Goal: Information Seeking & Learning: Find contact information

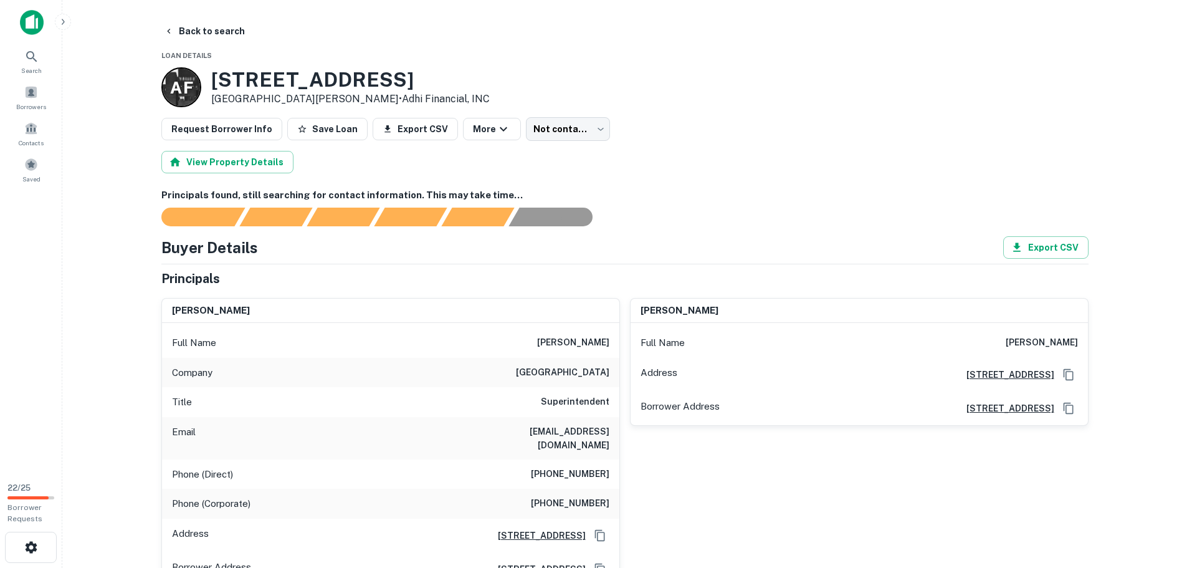
click at [215, 19] on main "Back to search Loan Details A F 2043 Town And Country Ln Santa Clara, CA95050 •…" at bounding box center [624, 284] width 1125 height 568
click at [217, 29] on button "Back to search" at bounding box center [204, 31] width 91 height 22
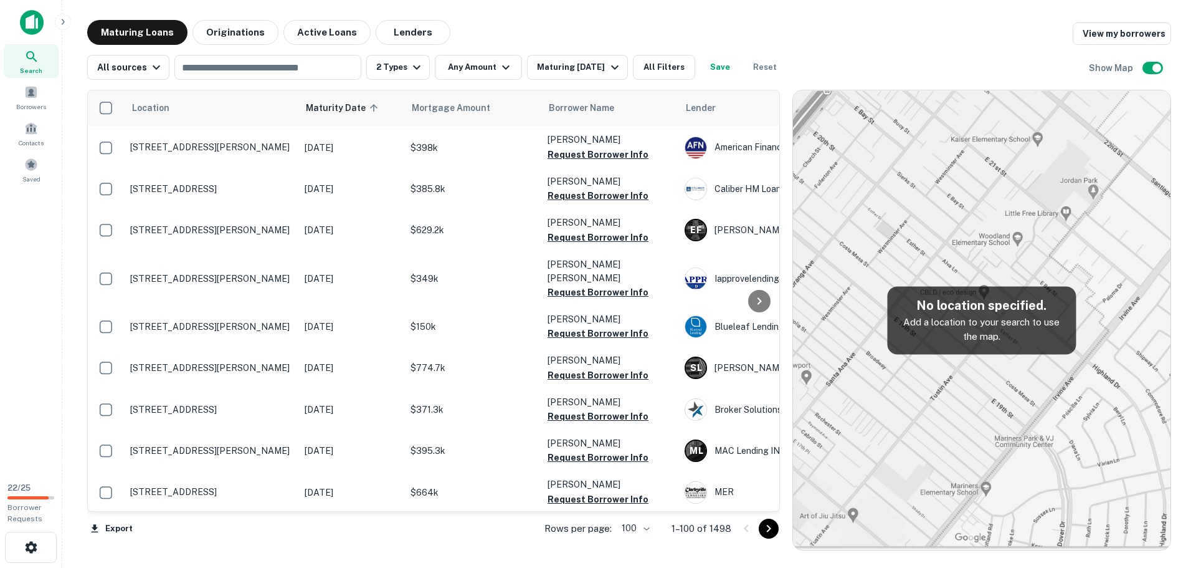
scroll to position [3874, 0]
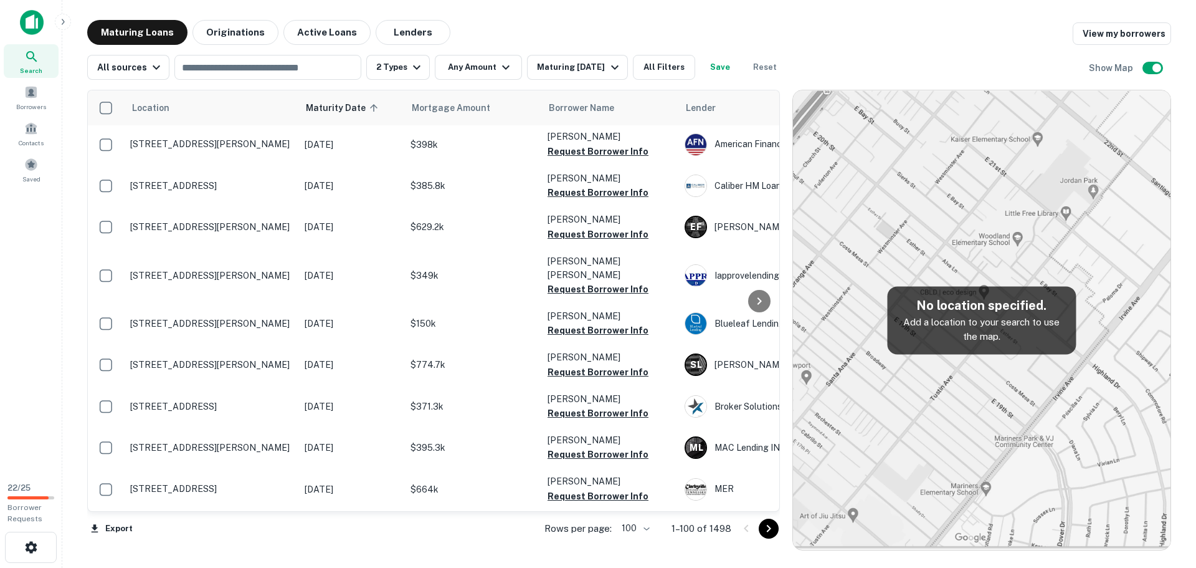
click at [769, 530] on icon "Go to next page" at bounding box center [768, 528] width 15 height 15
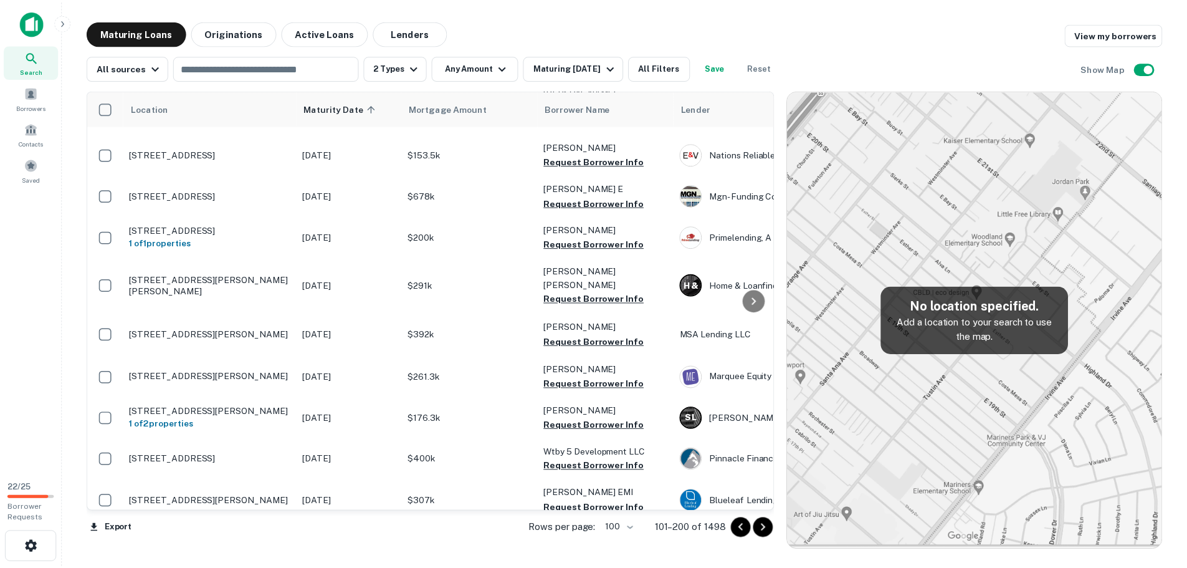
scroll to position [3844, 0]
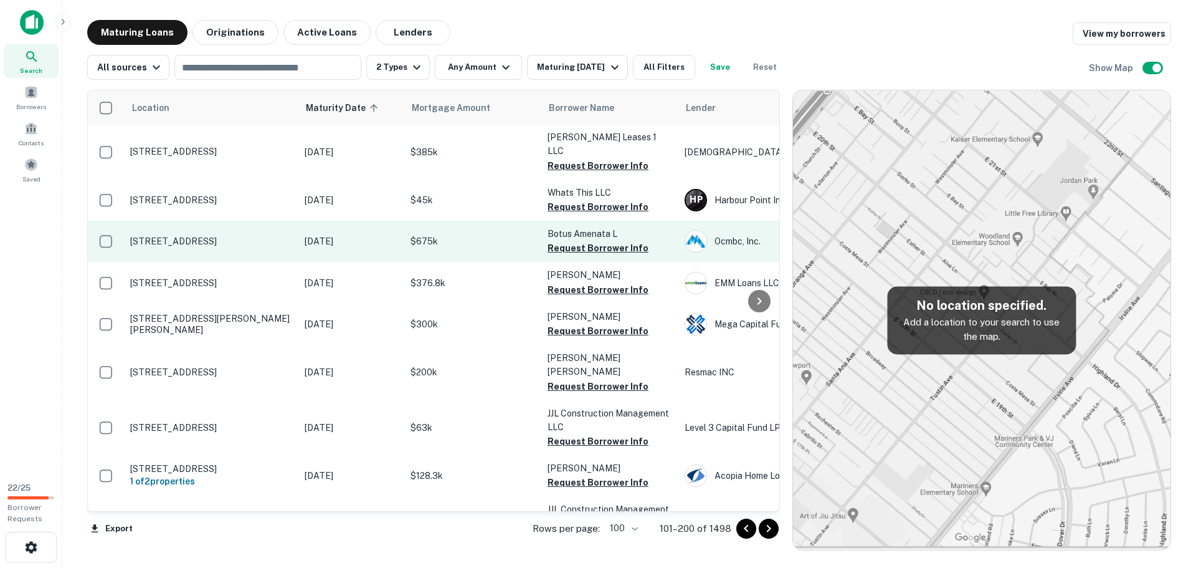
click at [199, 236] on p "726 Metropolitan Ave Hyde Park, MA02136" at bounding box center [211, 241] width 162 height 11
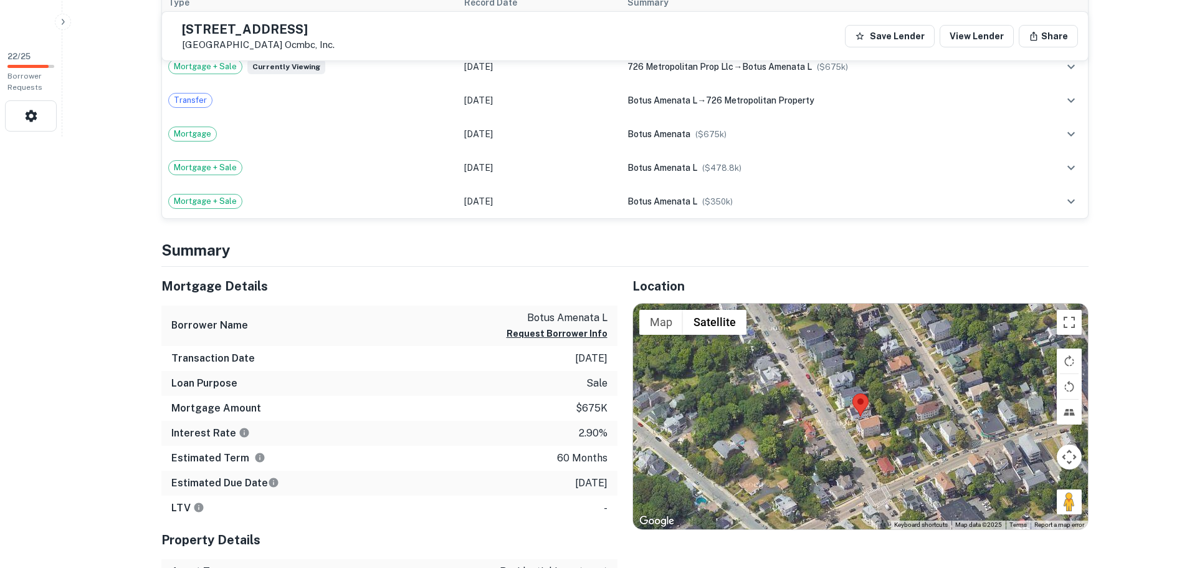
scroll to position [436, 0]
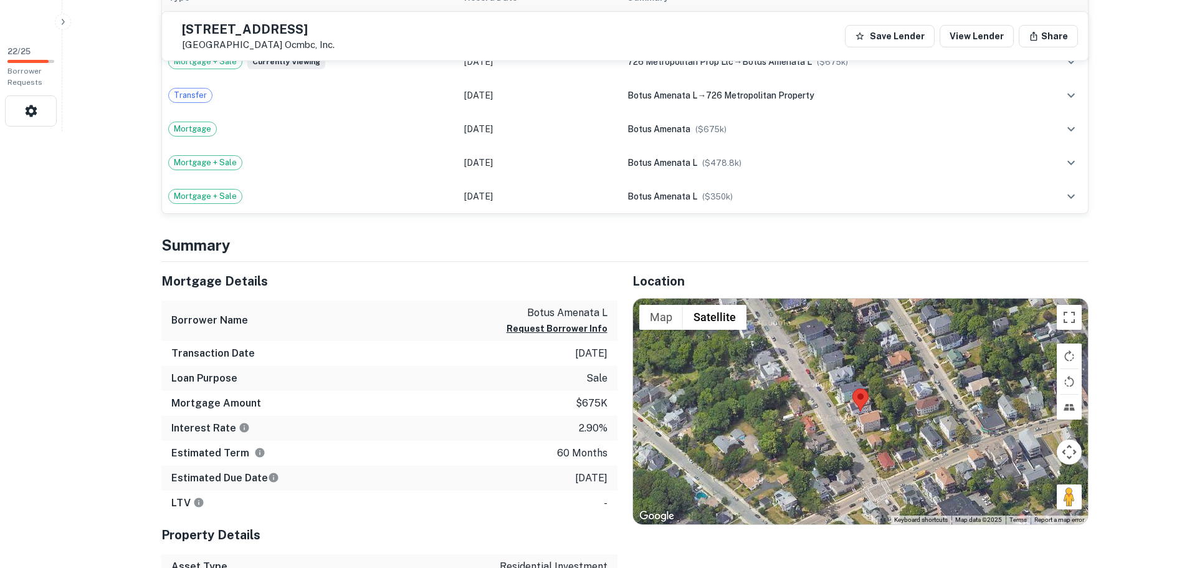
click at [854, 416] on div at bounding box center [860, 411] width 455 height 226
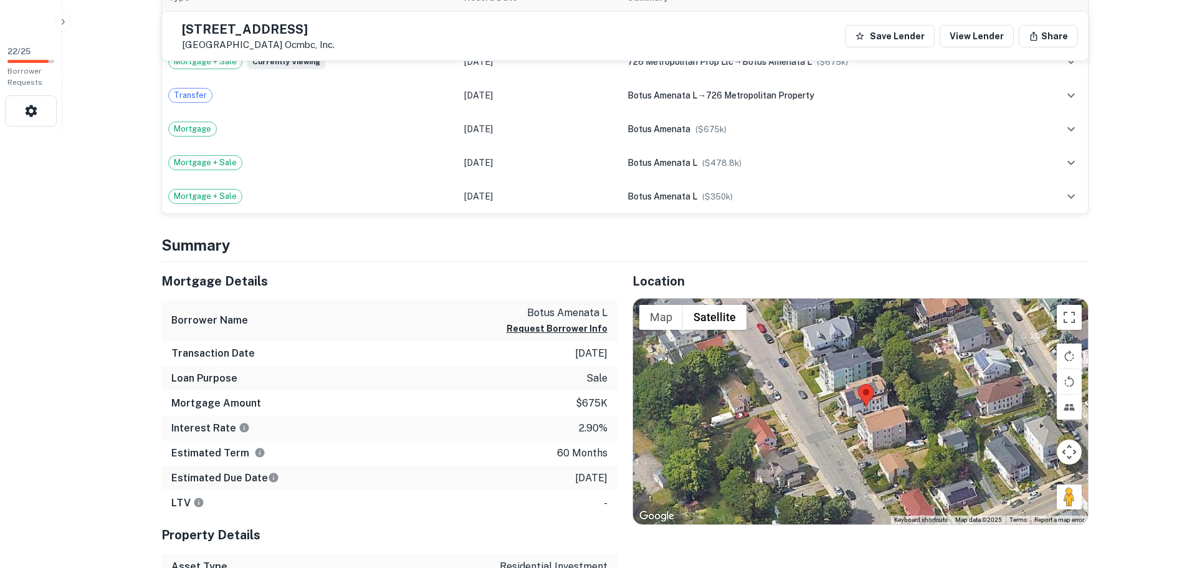
click at [872, 413] on div at bounding box center [860, 411] width 455 height 226
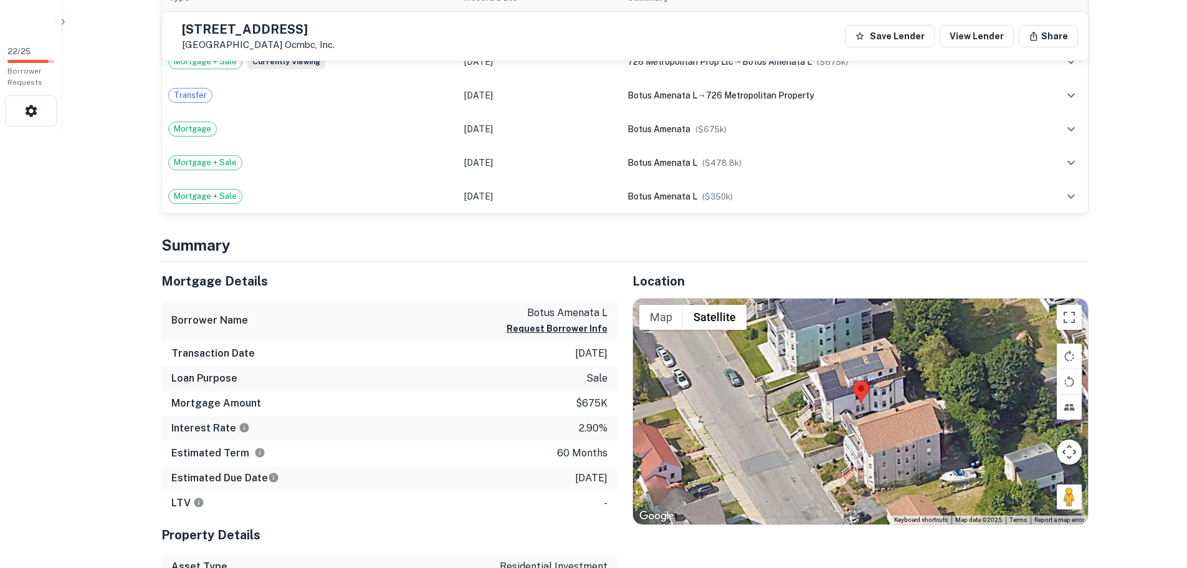
click at [859, 410] on div at bounding box center [860, 411] width 455 height 226
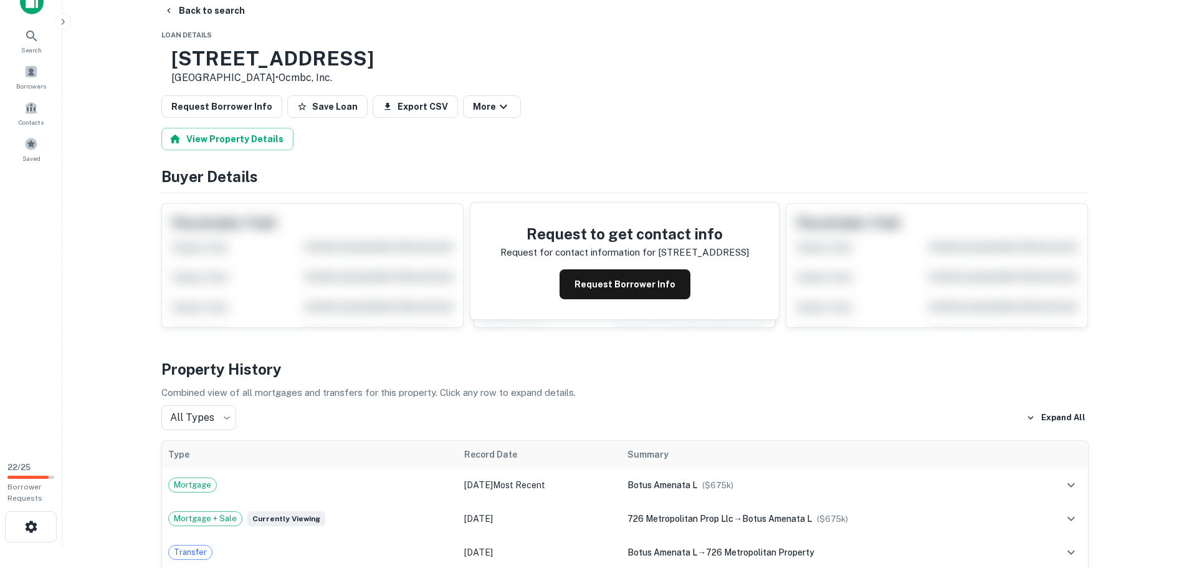
scroll to position [0, 0]
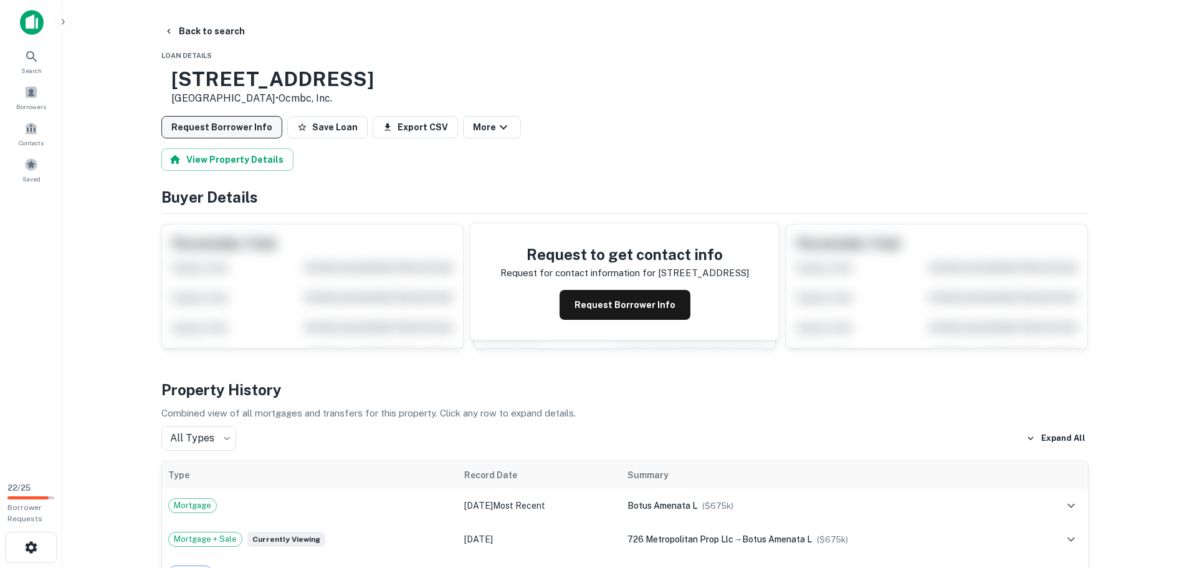
click at [231, 131] on button "Request Borrower Info" at bounding box center [221, 127] width 121 height 22
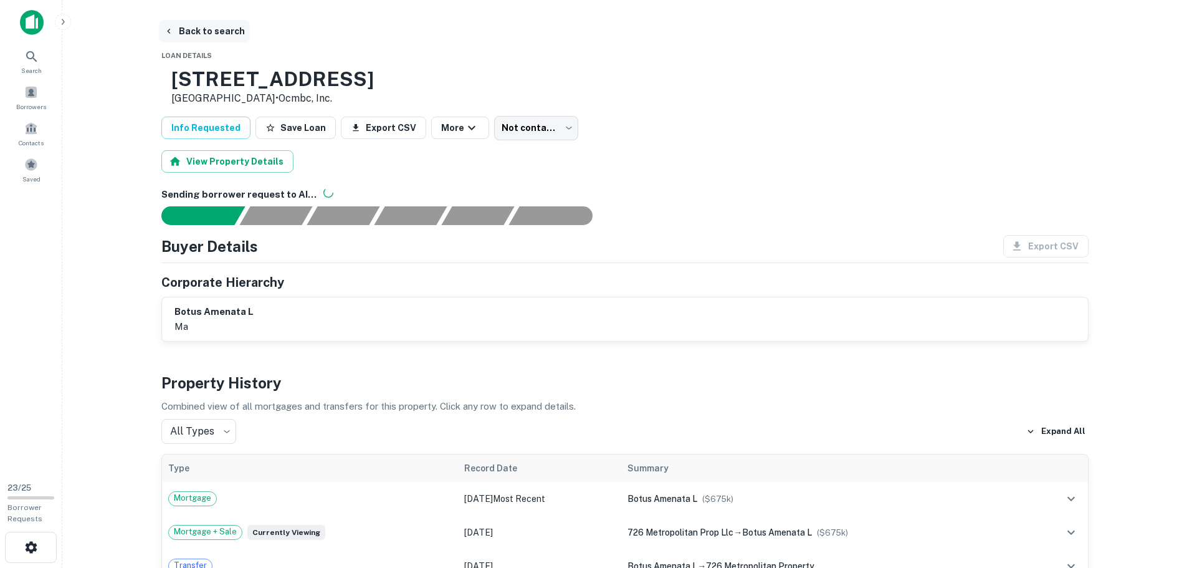
click at [214, 30] on button "Back to search" at bounding box center [204, 31] width 91 height 22
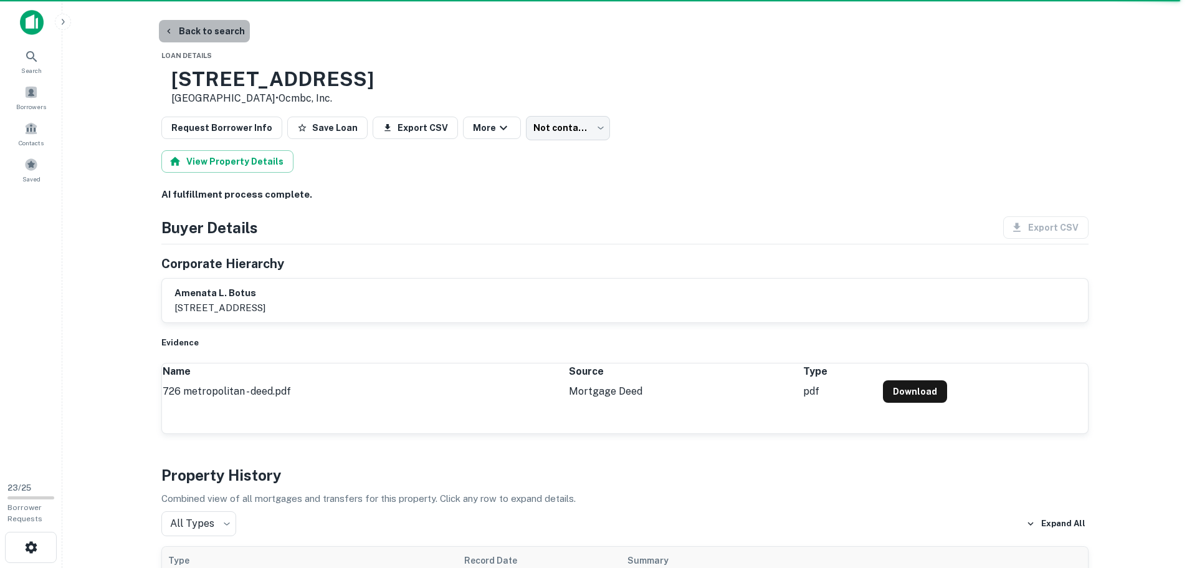
click at [231, 29] on button "Back to search" at bounding box center [204, 31] width 91 height 22
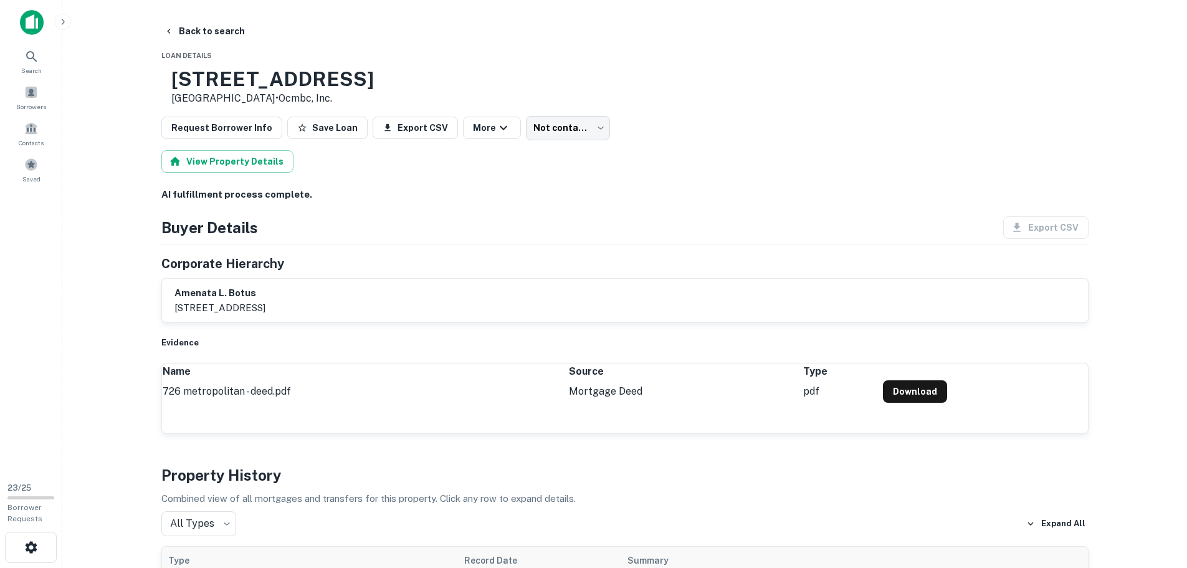
drag, startPoint x: 214, startPoint y: 80, endPoint x: 309, endPoint y: 93, distance: 95.7
click at [309, 93] on div "726 Metropolitan Ave Hyde Park, MA02136 • Ocmbc, Inc." at bounding box center [272, 86] width 202 height 39
copy div "[STREET_ADDRESS]"
click at [204, 31] on button "Back to search" at bounding box center [204, 31] width 91 height 22
click at [208, 22] on button "Back to search" at bounding box center [204, 31] width 91 height 22
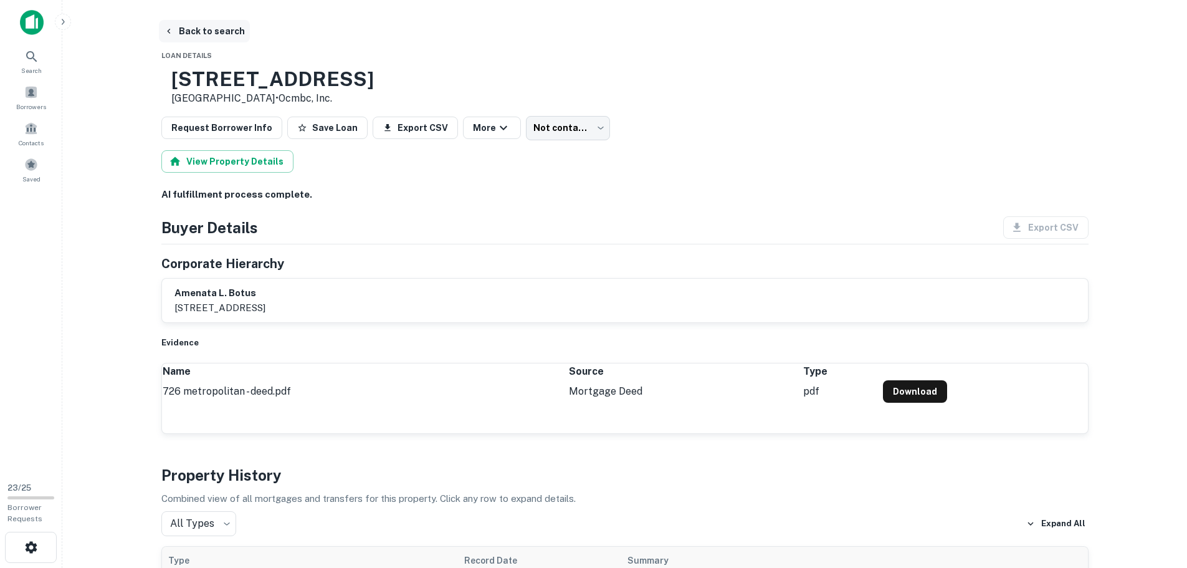
click at [216, 34] on button "Back to search" at bounding box center [204, 31] width 91 height 22
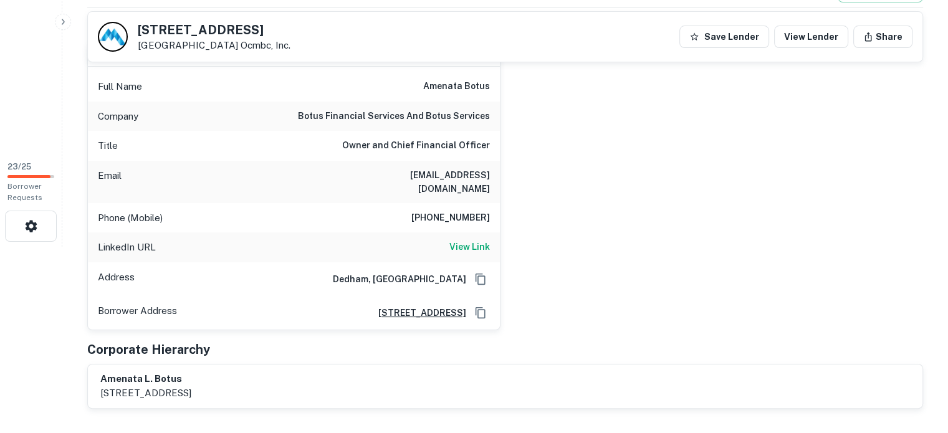
scroll to position [187, 0]
drag, startPoint x: 416, startPoint y: 84, endPoint x: 514, endPoint y: 83, distance: 97.8
click at [514, 83] on div "amenata botus Full Name amenata botus Company botus financial services and botu…" at bounding box center [499, 180] width 845 height 298
copy h6 "amenata botus"
drag, startPoint x: 409, startPoint y: 173, endPoint x: 438, endPoint y: 171, distance: 29.3
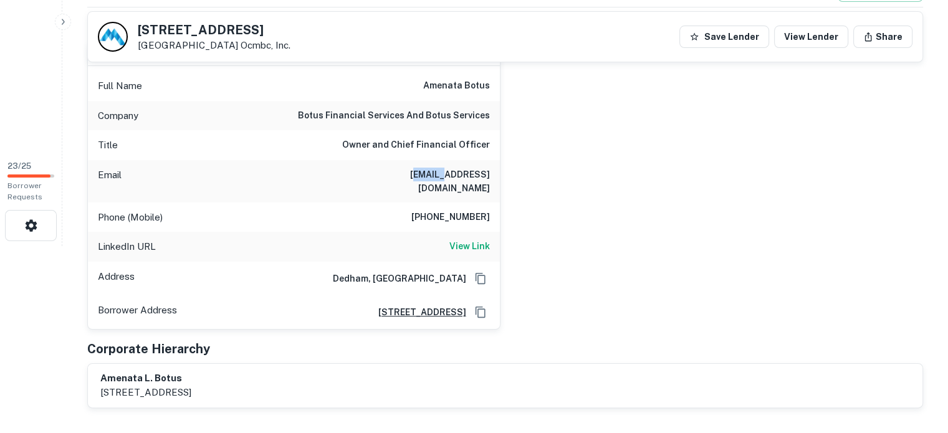
click at [438, 171] on h6 "ame1919@yahoo.com" at bounding box center [415, 181] width 150 height 27
drag, startPoint x: 390, startPoint y: 175, endPoint x: 485, endPoint y: 170, distance: 94.8
click at [479, 169] on div "Email ame1919@yahoo.com" at bounding box center [294, 181] width 412 height 42
click at [385, 174] on div "Email ame1919@yahoo.com" at bounding box center [294, 181] width 412 height 42
drag, startPoint x: 386, startPoint y: 174, endPoint x: 486, endPoint y: 171, distance: 100.4
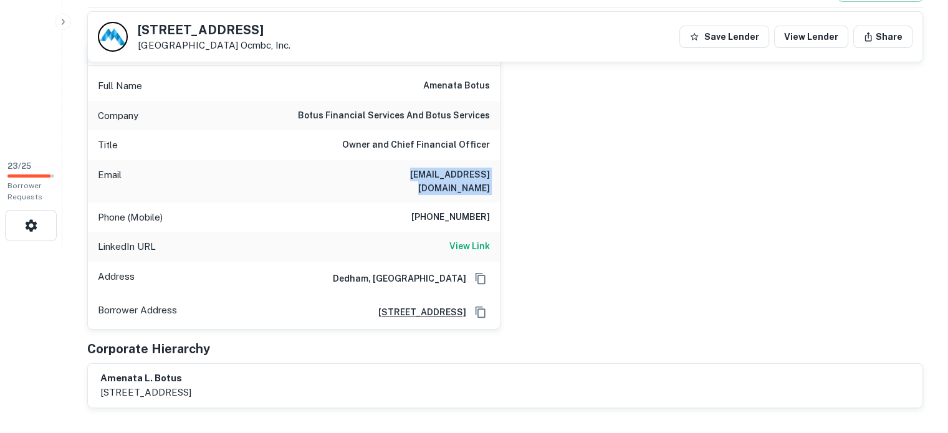
click at [486, 171] on div "Email ame1919@yahoo.com" at bounding box center [294, 181] width 412 height 42
drag, startPoint x: 401, startPoint y: 206, endPoint x: 526, endPoint y: 202, distance: 125.9
click at [526, 202] on div "amenata botus Full Name amenata botus Company botus financial services and botu…" at bounding box center [499, 180] width 845 height 298
copy h6 "617-319-3092"
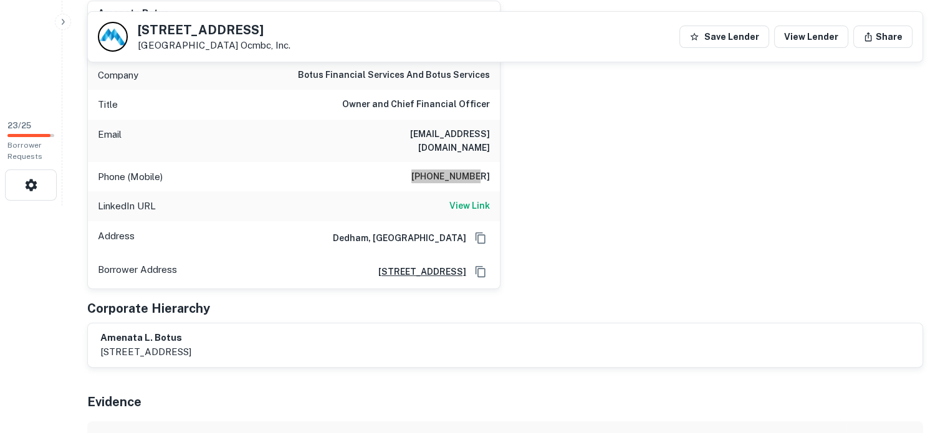
scroll to position [249, 0]
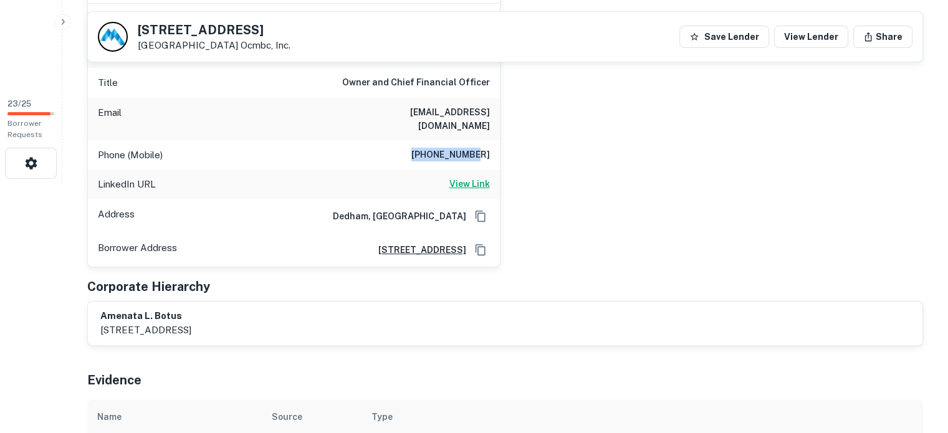
click at [478, 177] on h6 "View Link" at bounding box center [469, 184] width 40 height 14
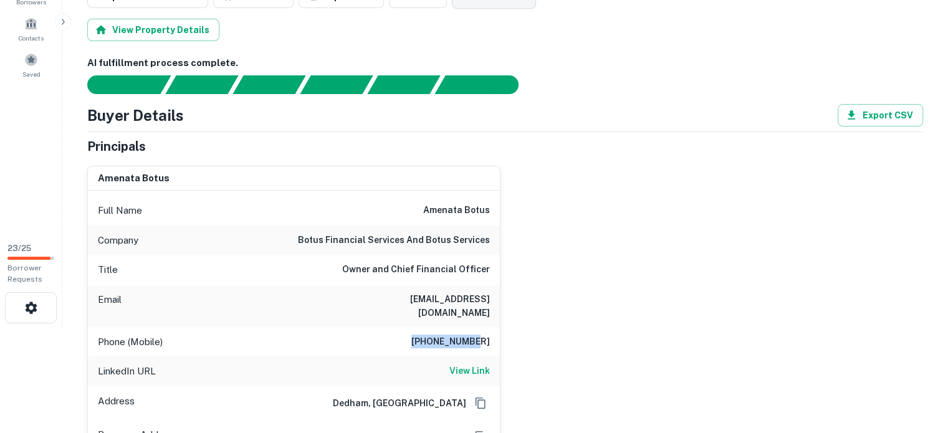
scroll to position [0, 0]
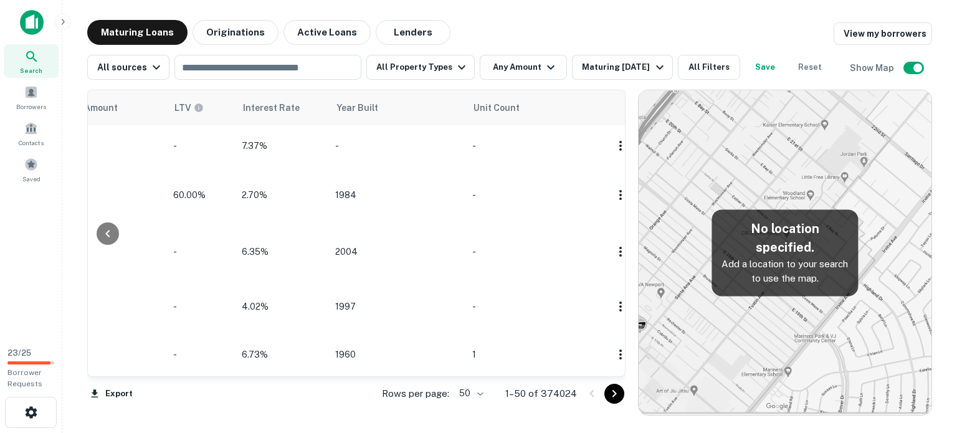
scroll to position [0, 1158]
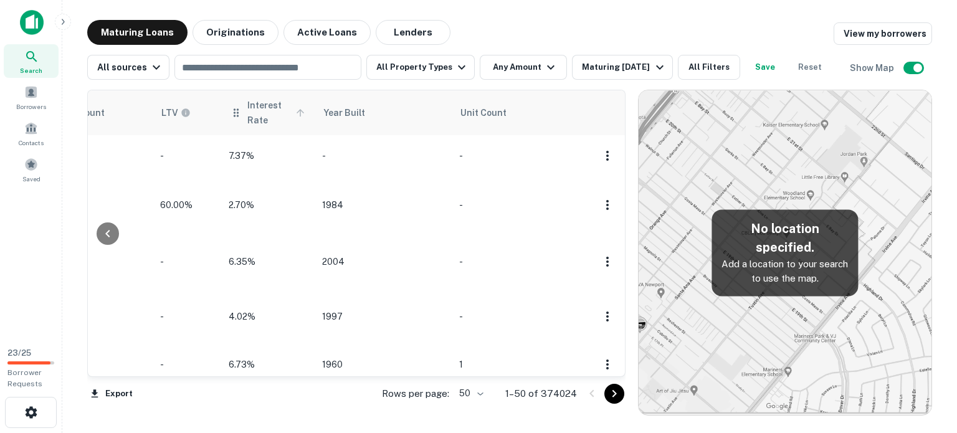
click at [267, 110] on span "Interest Rate" at bounding box center [277, 113] width 61 height 30
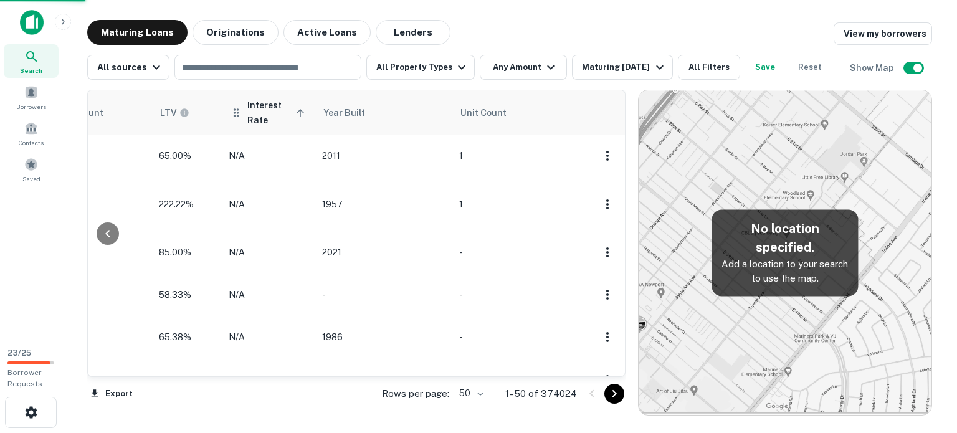
scroll to position [0, 1101]
click at [272, 113] on span "Interest Rate sorted ascending" at bounding box center [277, 113] width 61 height 30
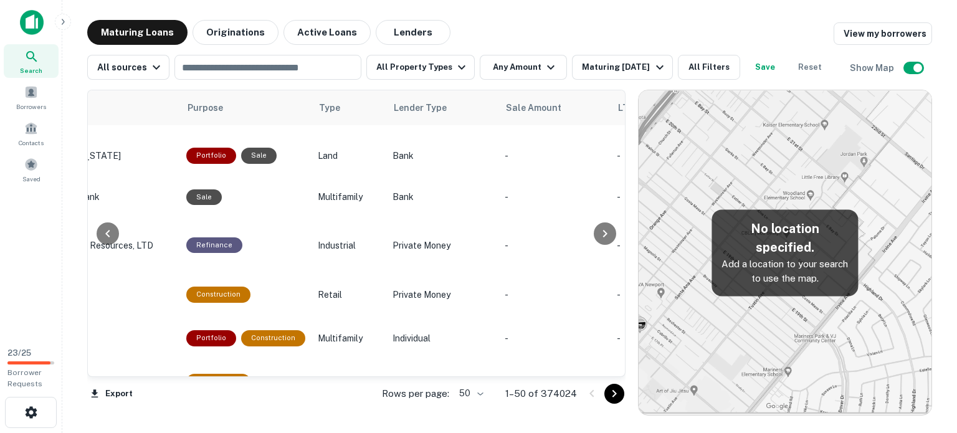
scroll to position [1954, 705]
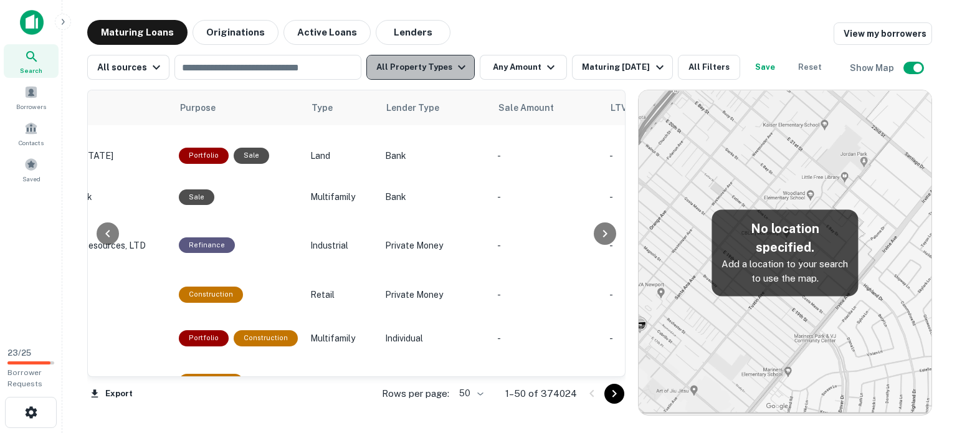
click at [455, 69] on icon "button" at bounding box center [461, 67] width 15 height 15
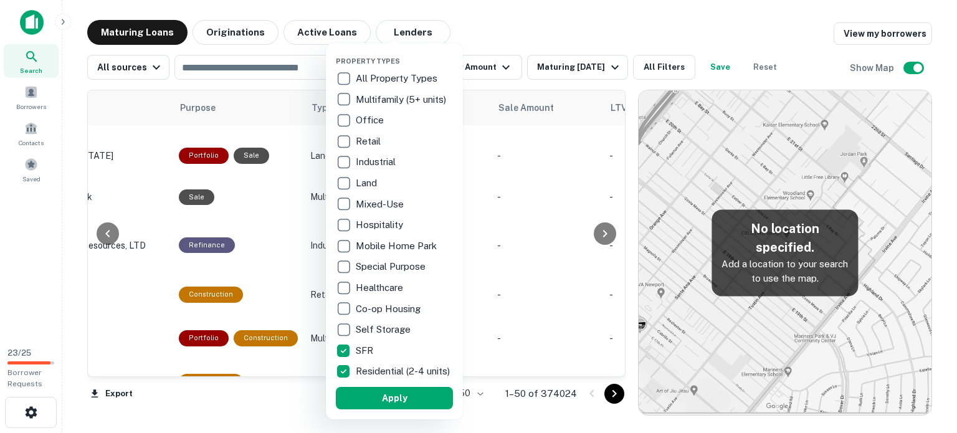
click at [374, 200] on p "Mixed-Use" at bounding box center [381, 204] width 50 height 15
click at [399, 409] on button "Apply" at bounding box center [394, 398] width 117 height 22
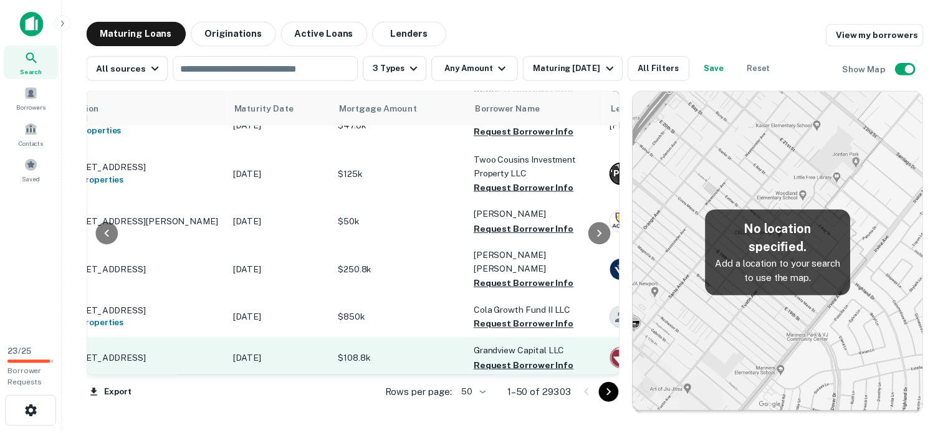
scroll to position [1589, 67]
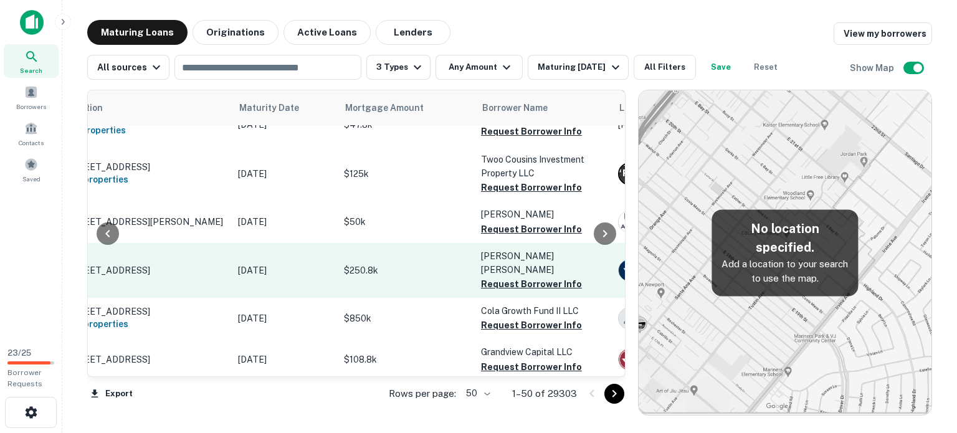
click at [181, 246] on td "[STREET_ADDRESS]" at bounding box center [144, 270] width 174 height 55
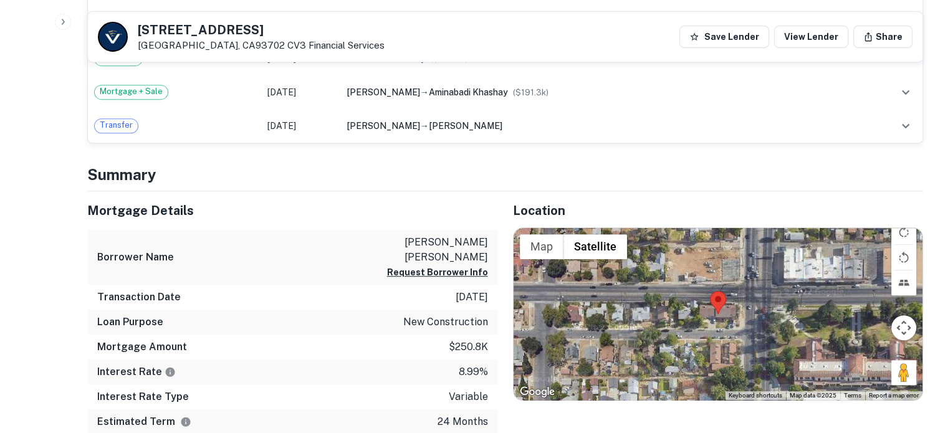
scroll to position [561, 0]
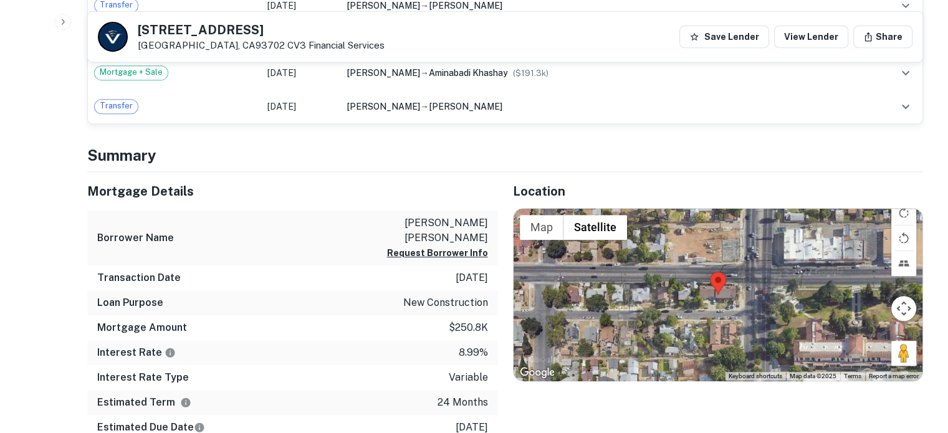
click at [720, 303] on div at bounding box center [717, 295] width 409 height 172
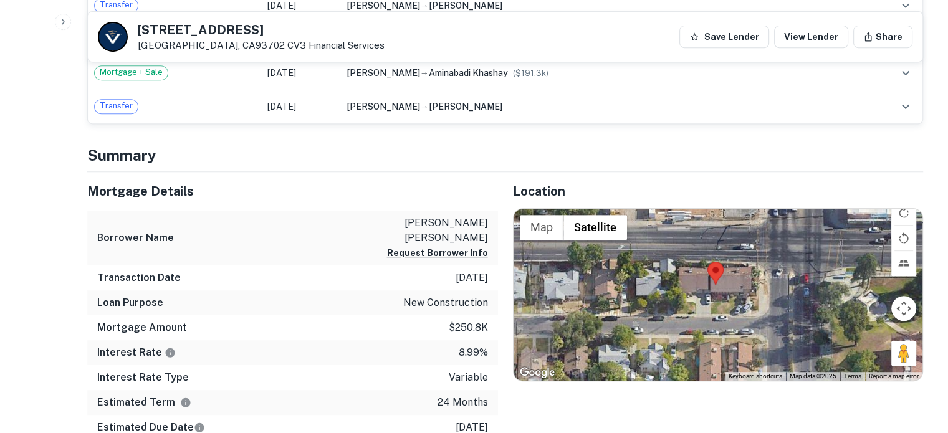
click at [720, 303] on div at bounding box center [717, 295] width 409 height 172
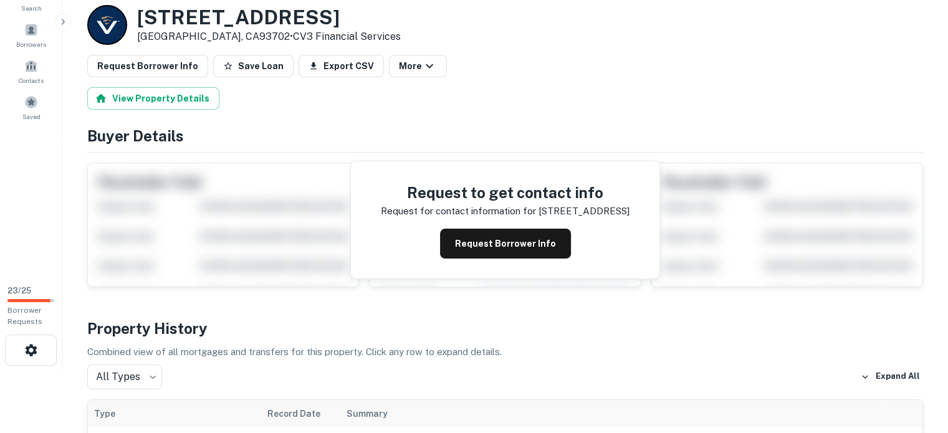
scroll to position [0, 0]
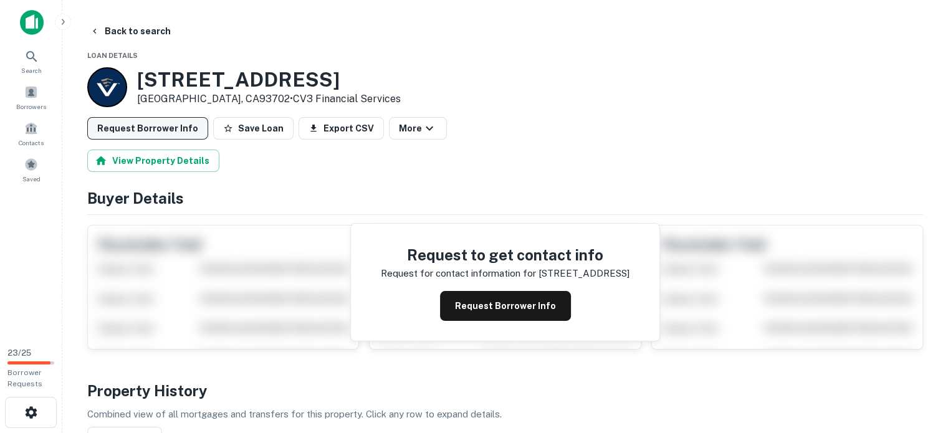
click at [157, 130] on button "Request Borrower Info" at bounding box center [147, 128] width 121 height 22
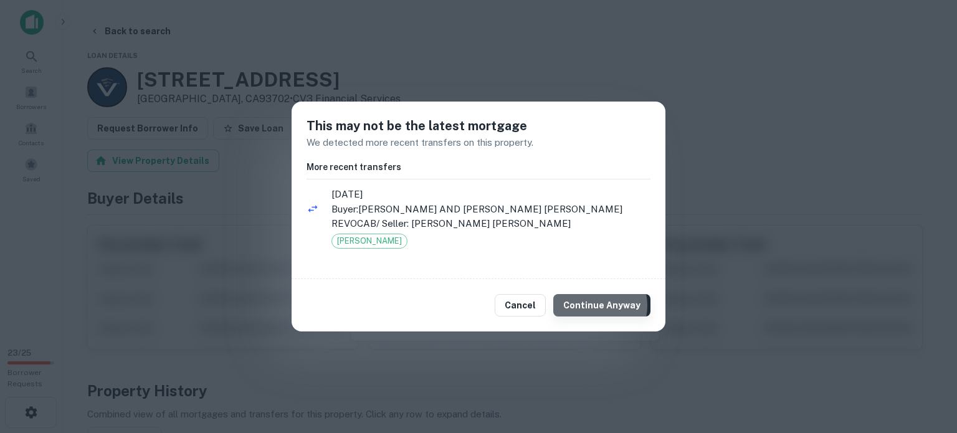
click at [596, 305] on button "Continue Anyway" at bounding box center [601, 305] width 97 height 22
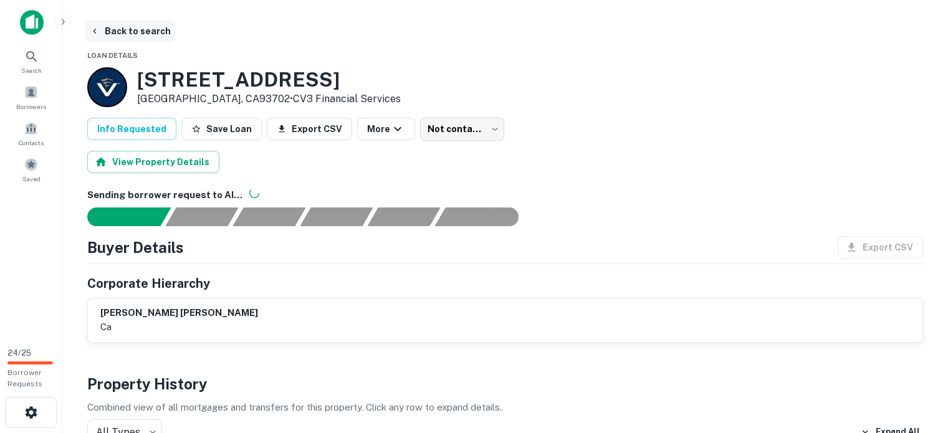
click at [146, 29] on button "Back to search" at bounding box center [130, 31] width 91 height 22
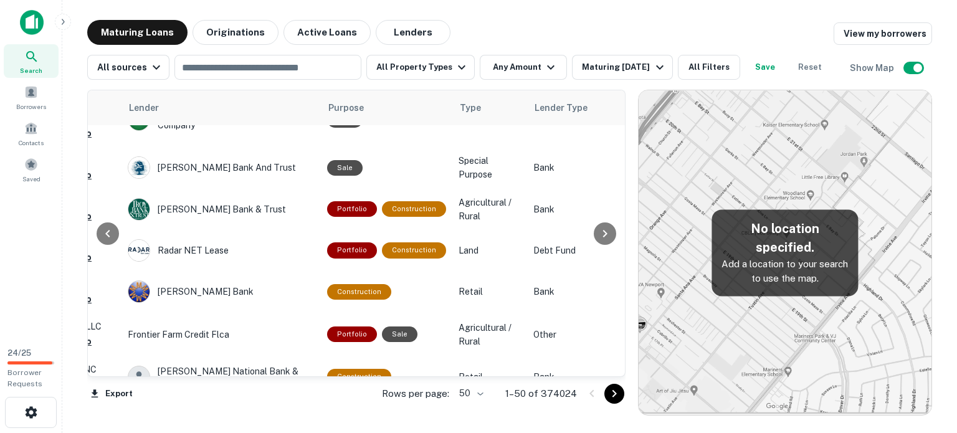
scroll to position [187, 561]
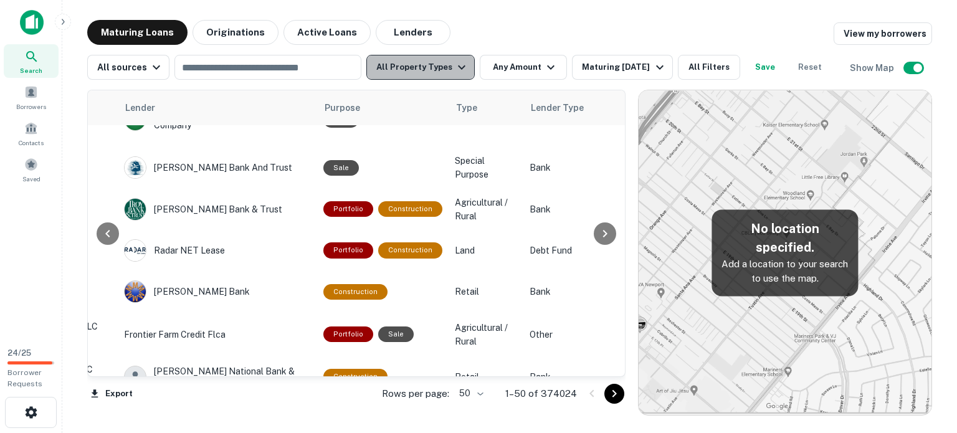
click at [440, 73] on button "All Property Types" at bounding box center [420, 67] width 108 height 25
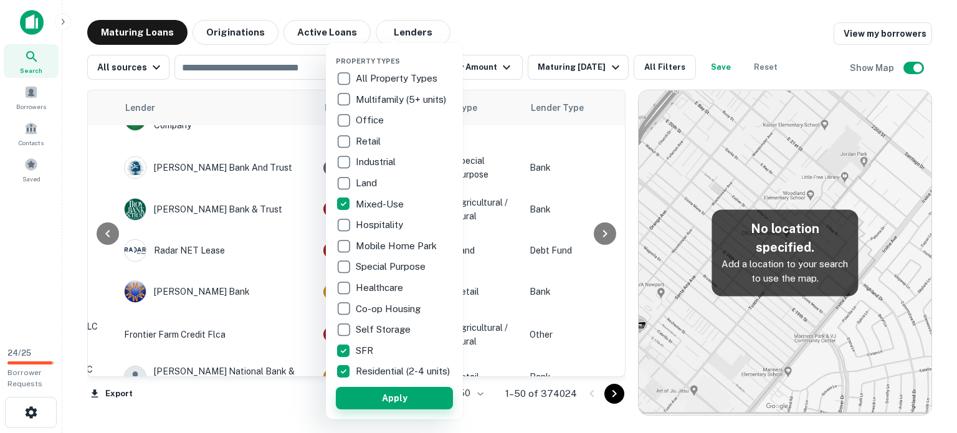
click at [389, 409] on button "Apply" at bounding box center [394, 398] width 117 height 22
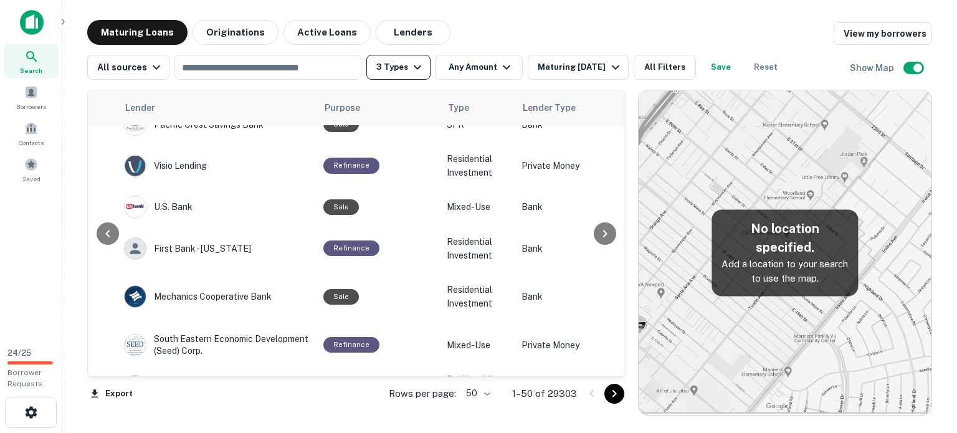
click at [401, 65] on button "3 Types" at bounding box center [398, 67] width 64 height 25
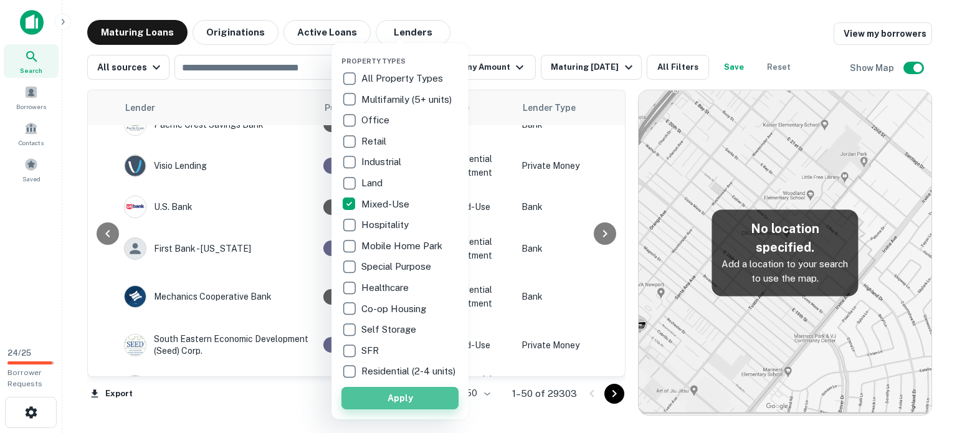
click at [376, 401] on button "Apply" at bounding box center [399, 398] width 117 height 22
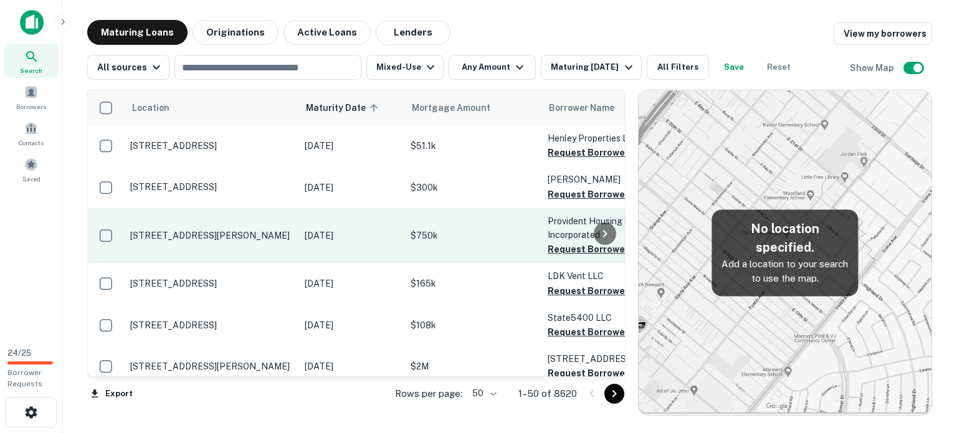
click at [160, 236] on p "13550 Hunt Trace Blvd Clermont, FL34711" at bounding box center [211, 235] width 162 height 11
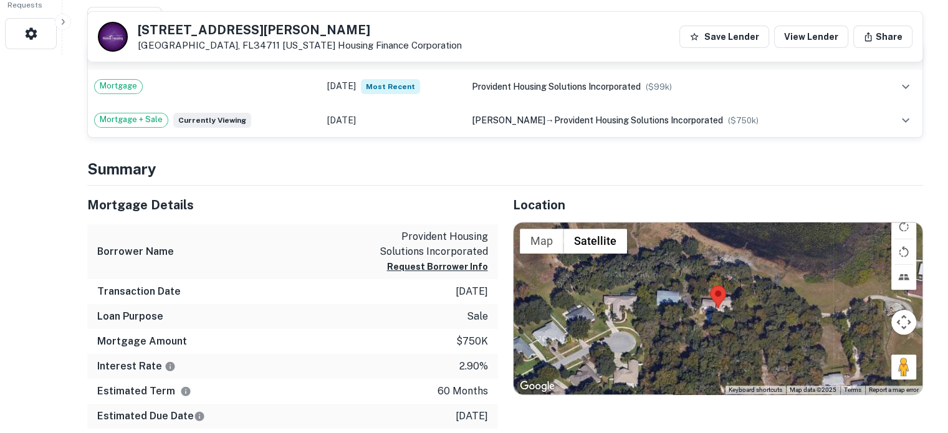
scroll to position [436, 0]
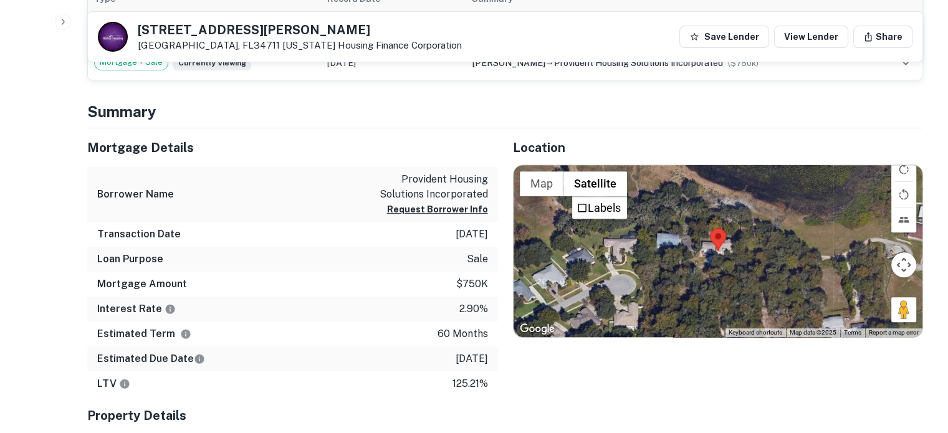
click at [711, 252] on div at bounding box center [717, 251] width 409 height 172
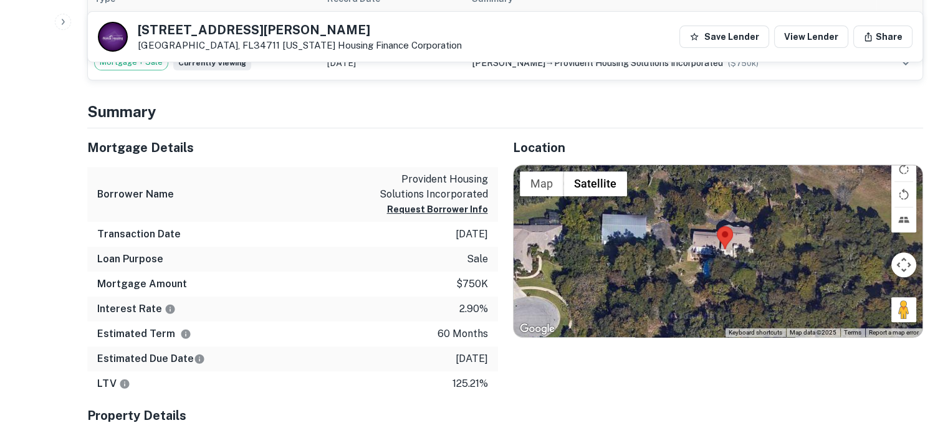
click at [729, 256] on div at bounding box center [717, 251] width 409 height 172
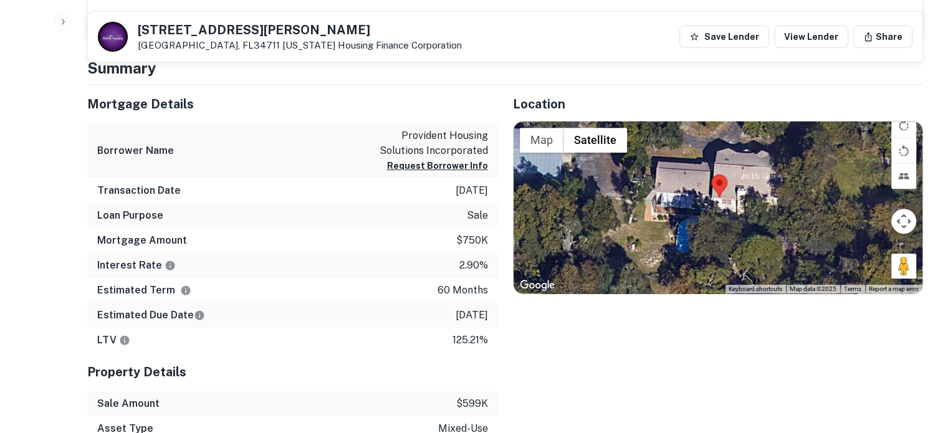
scroll to position [685, 0]
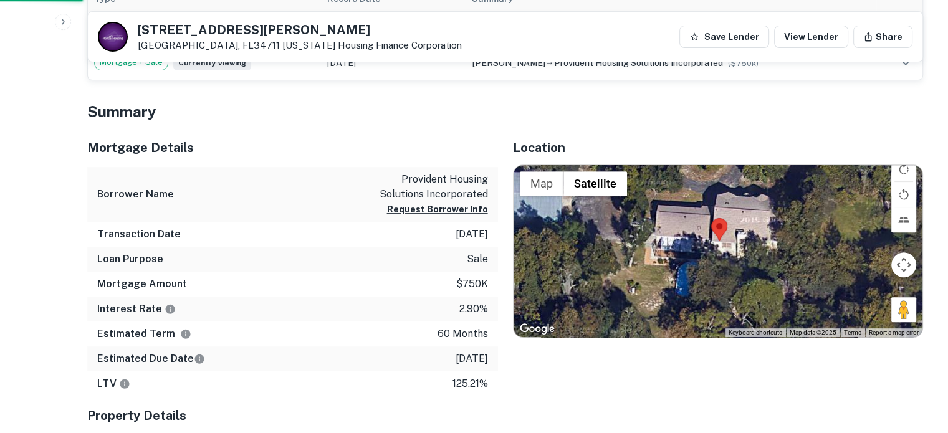
scroll to position [623, 0]
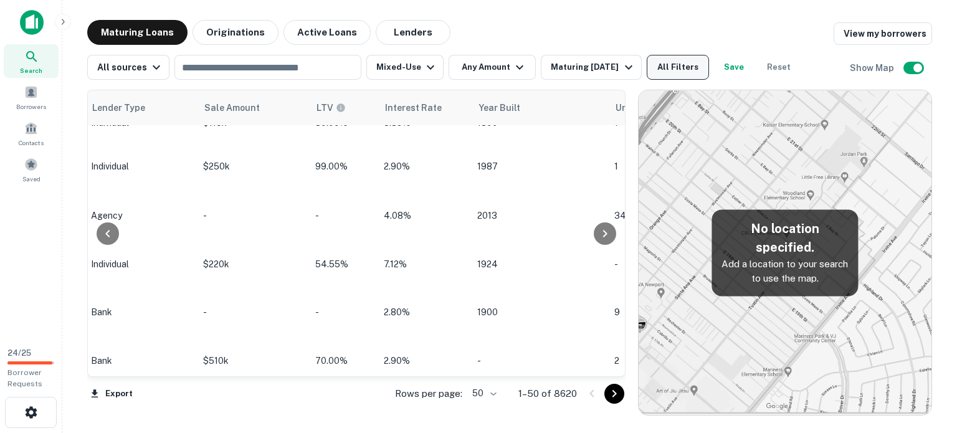
scroll to position [1869, 999]
click at [695, 67] on button "All Filters" at bounding box center [678, 67] width 62 height 25
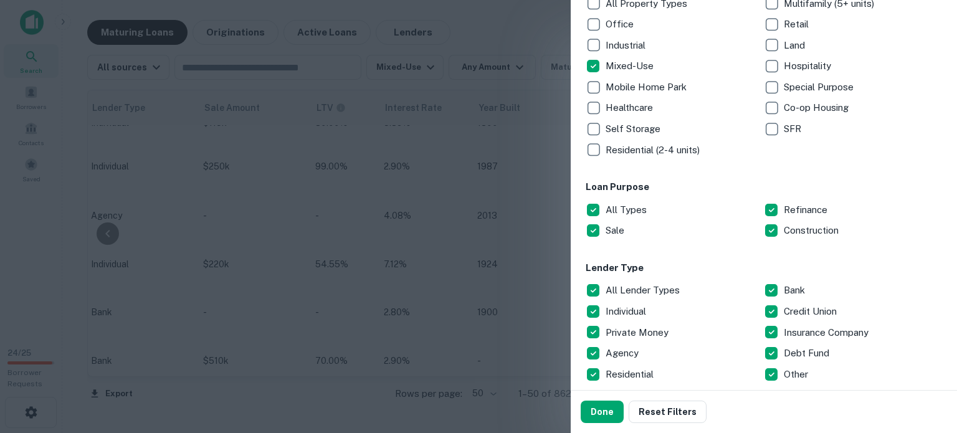
scroll to position [212, 0]
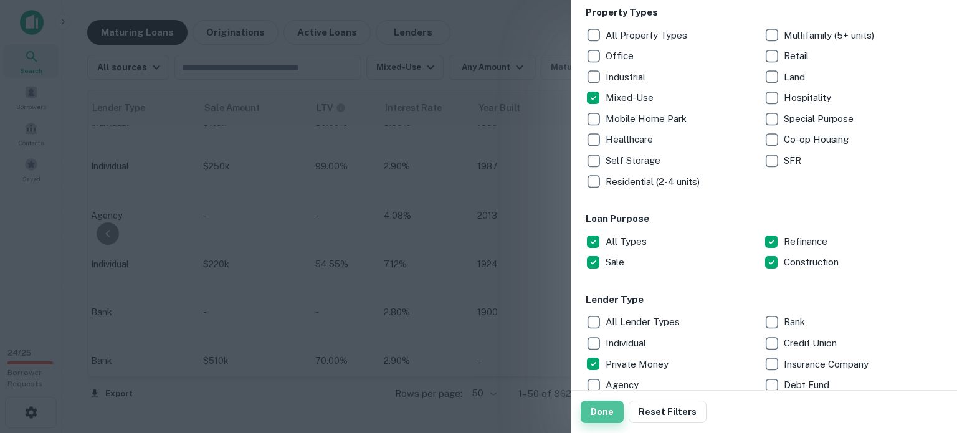
click at [602, 405] on button "Done" at bounding box center [602, 412] width 43 height 22
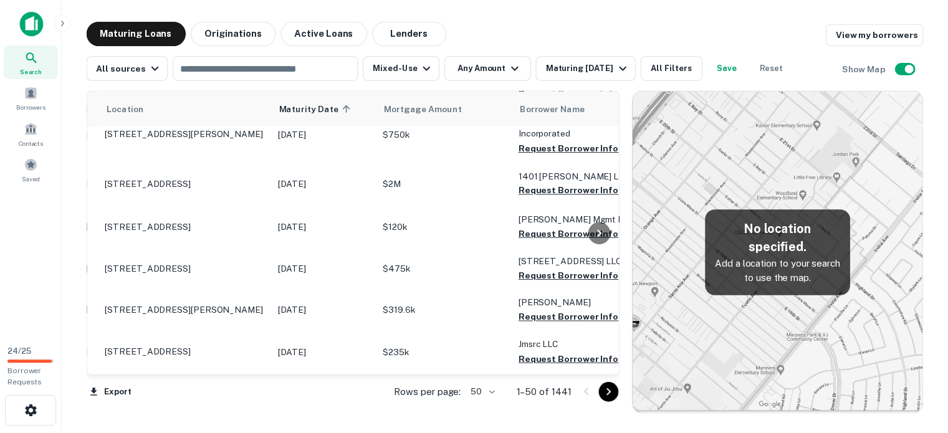
scroll to position [60, 0]
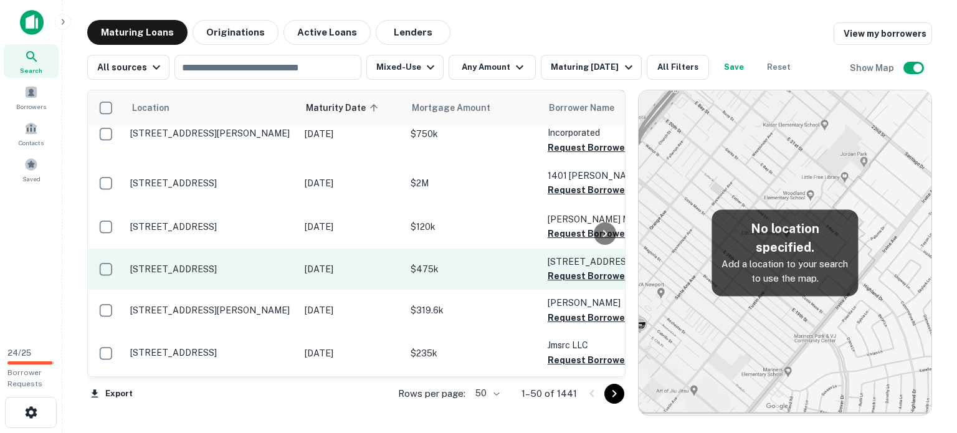
click at [193, 265] on p "[STREET_ADDRESS]" at bounding box center [211, 269] width 162 height 11
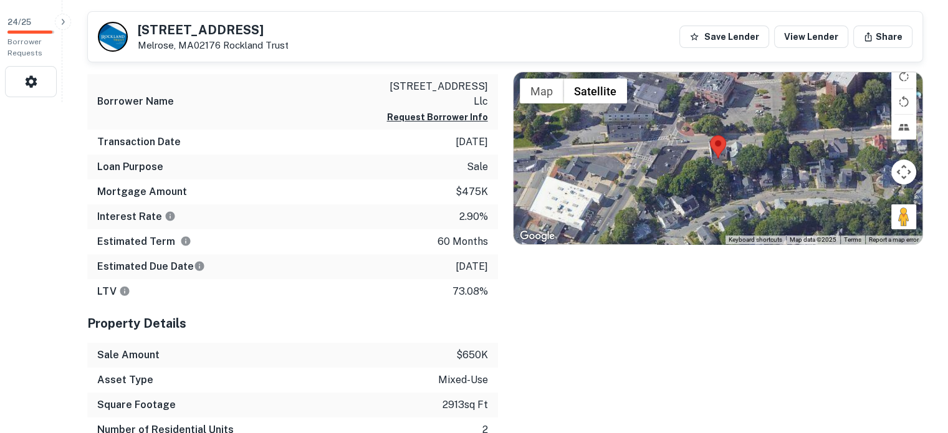
scroll to position [312, 0]
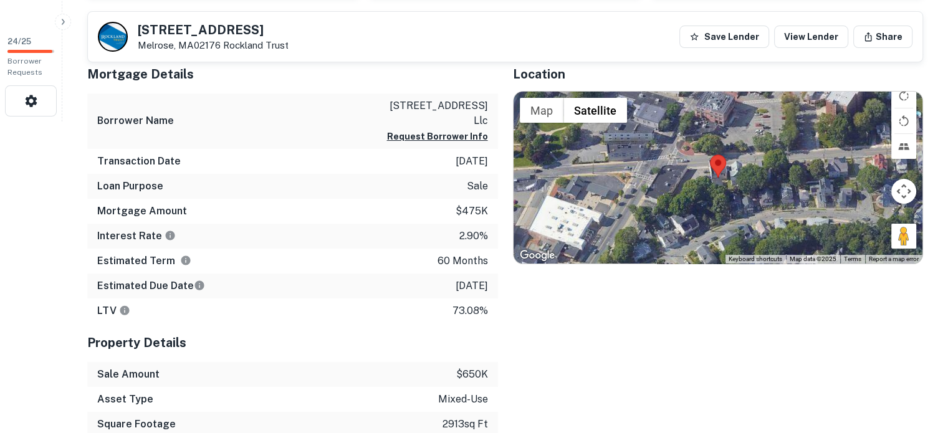
click at [721, 176] on img at bounding box center [718, 166] width 16 height 23
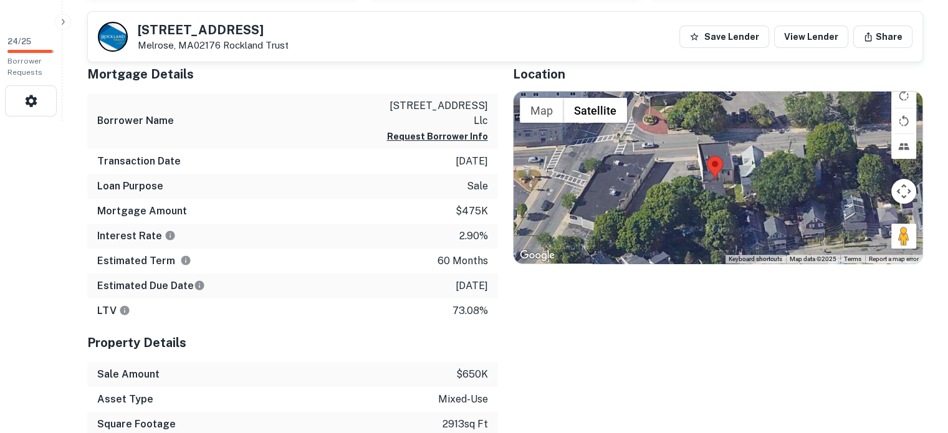
click at [716, 189] on div at bounding box center [717, 178] width 409 height 172
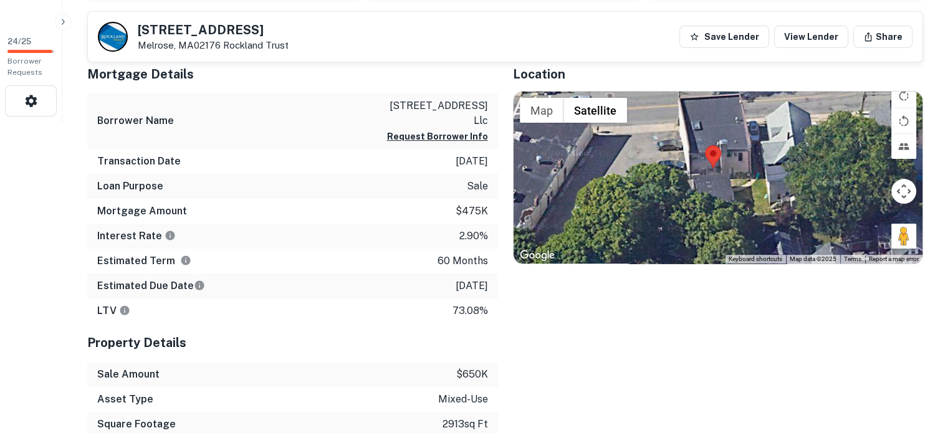
click at [712, 177] on div at bounding box center [717, 178] width 409 height 172
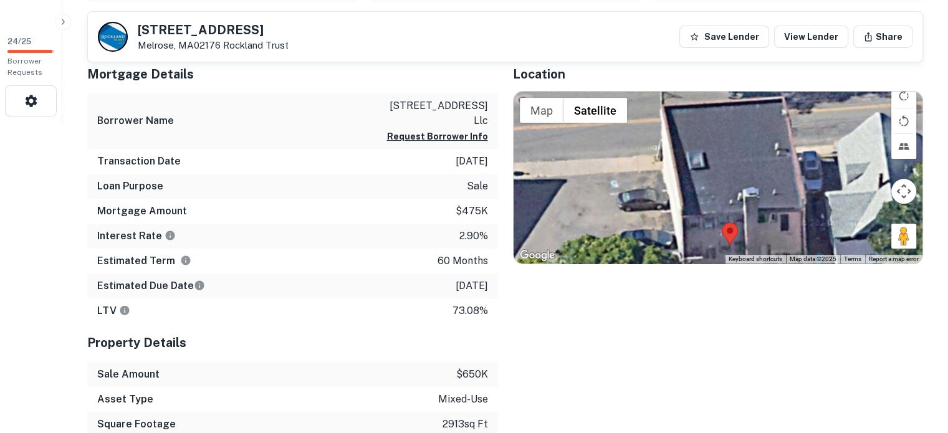
drag, startPoint x: 682, startPoint y: 171, endPoint x: 695, endPoint y: 245, distance: 75.9
click at [695, 245] on div at bounding box center [717, 178] width 409 height 172
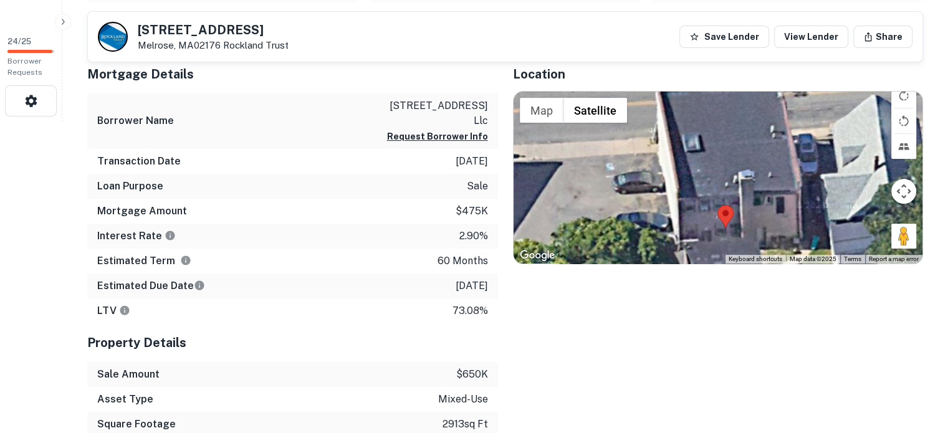
drag, startPoint x: 735, startPoint y: 146, endPoint x: 726, endPoint y: 146, distance: 8.7
click at [726, 146] on div at bounding box center [717, 178] width 409 height 172
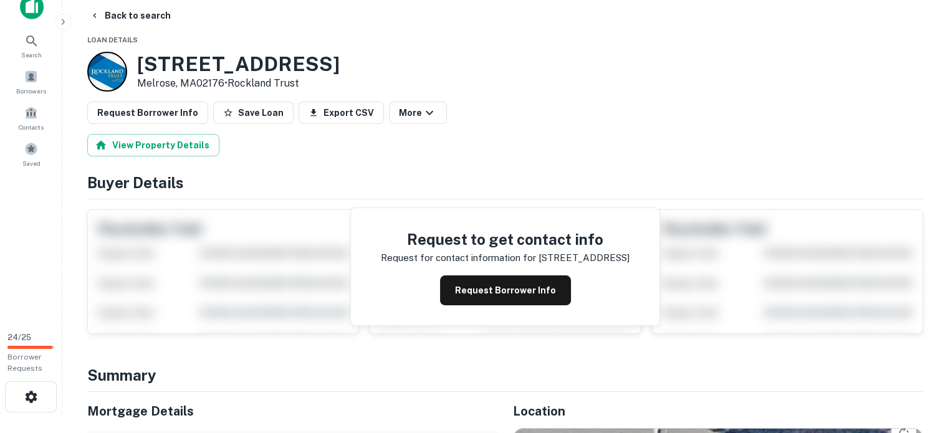
scroll to position [0, 0]
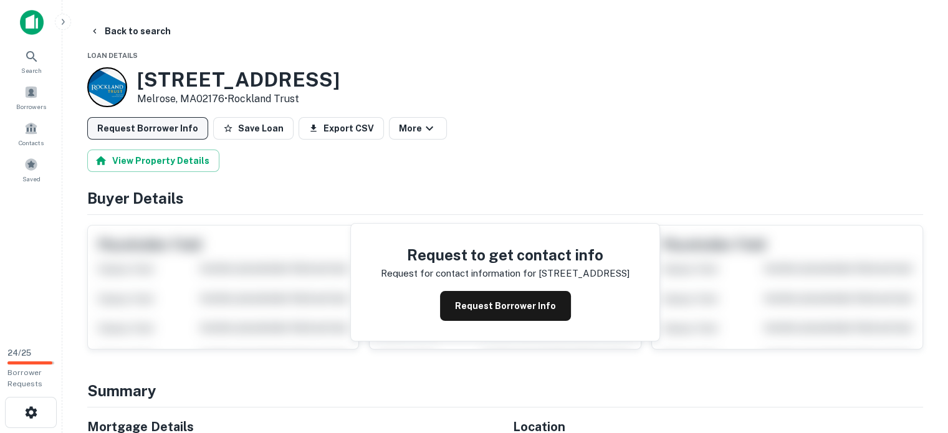
click at [167, 130] on button "Request Borrower Info" at bounding box center [147, 128] width 121 height 22
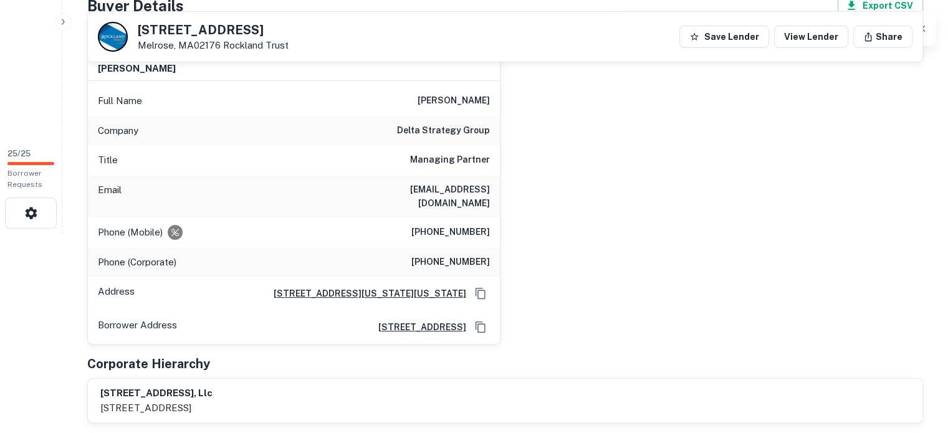
scroll to position [125, 0]
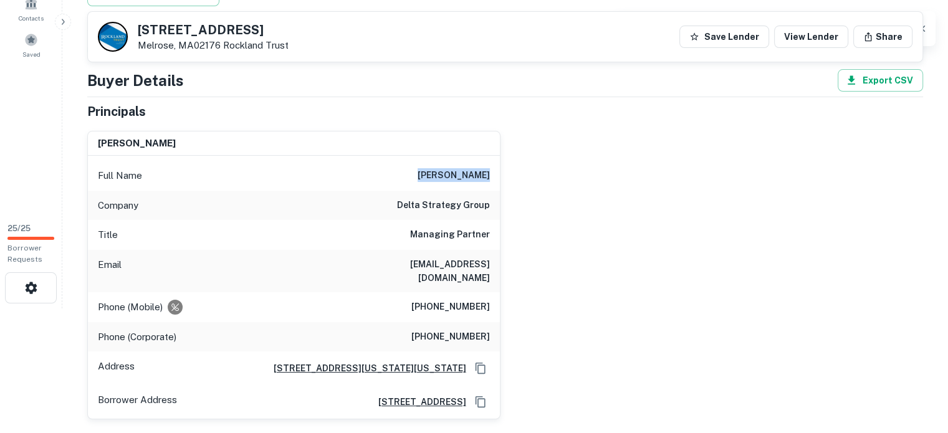
drag, startPoint x: 421, startPoint y: 173, endPoint x: 506, endPoint y: 175, distance: 84.8
click at [506, 175] on div "scott parsons Full Name scott parsons Company delta strategy group Title Managi…" at bounding box center [499, 270] width 845 height 299
drag, startPoint x: 474, startPoint y: 176, endPoint x: 526, endPoint y: 141, distance: 63.2
click at [526, 141] on div "scott parsons Full Name scott parsons Company delta strategy group Title Managi…" at bounding box center [499, 270] width 845 height 299
drag, startPoint x: 381, startPoint y: 263, endPoint x: 495, endPoint y: 261, distance: 113.4
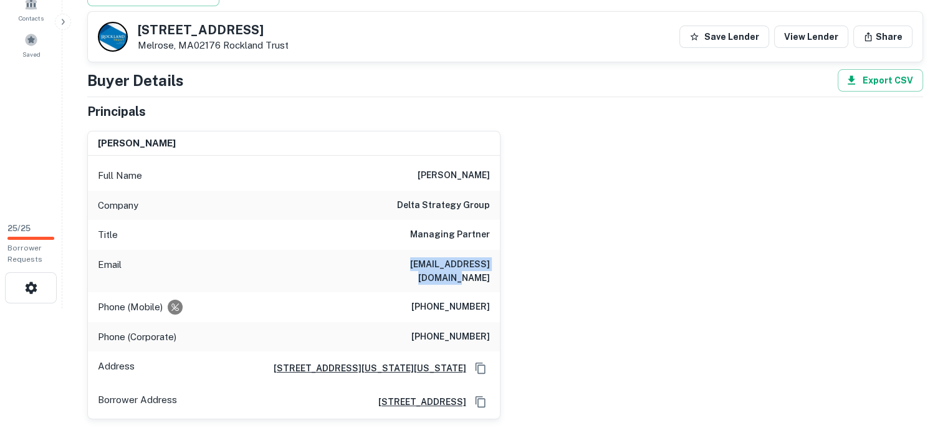
click at [495, 261] on div "Email sparsons@deltastrat.com" at bounding box center [294, 271] width 412 height 42
copy h6 "sparsons@deltastrat.com"
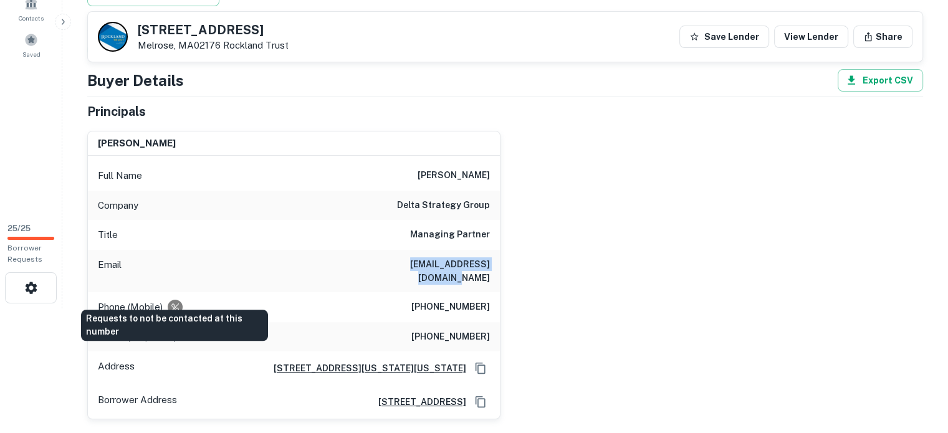
click at [175, 303] on icon "Requests to not be contacted at this number" at bounding box center [174, 306] width 7 height 7
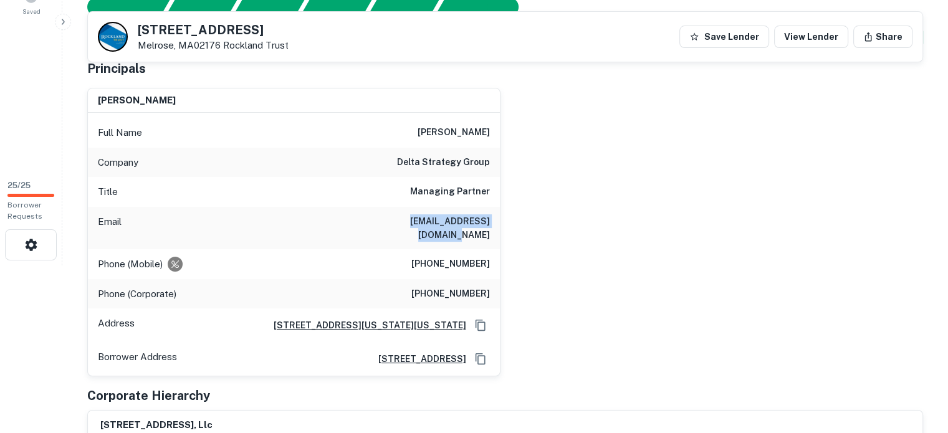
scroll to position [187, 0]
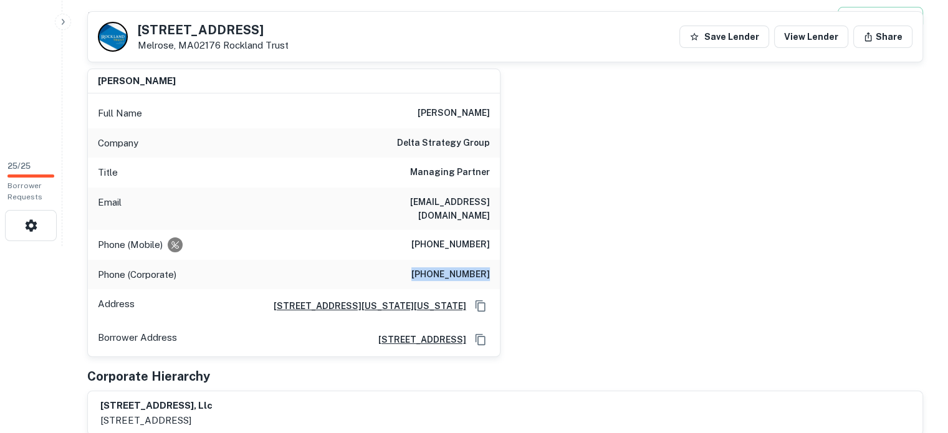
drag, startPoint x: 420, startPoint y: 259, endPoint x: 497, endPoint y: 259, distance: 77.3
click at [497, 260] on div "Phone (Corporate) (202) 547-3035" at bounding box center [294, 275] width 412 height 30
copy h6 "(202) 547-3035"
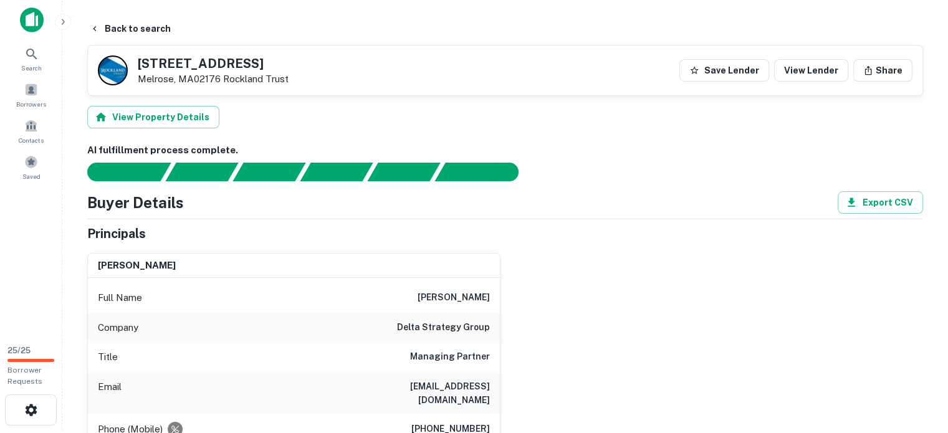
scroll to position [0, 0]
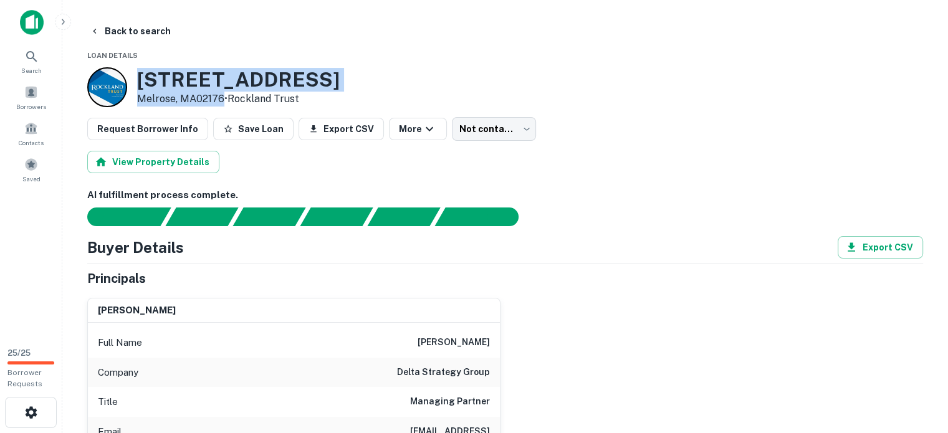
drag, startPoint x: 137, startPoint y: 76, endPoint x: 221, endPoint y: 102, distance: 87.3
click at [221, 102] on div "63-65 Grove St Melrose, MA02176 • Rockland Trust" at bounding box center [238, 87] width 202 height 39
copy div "[STREET_ADDRESS]"
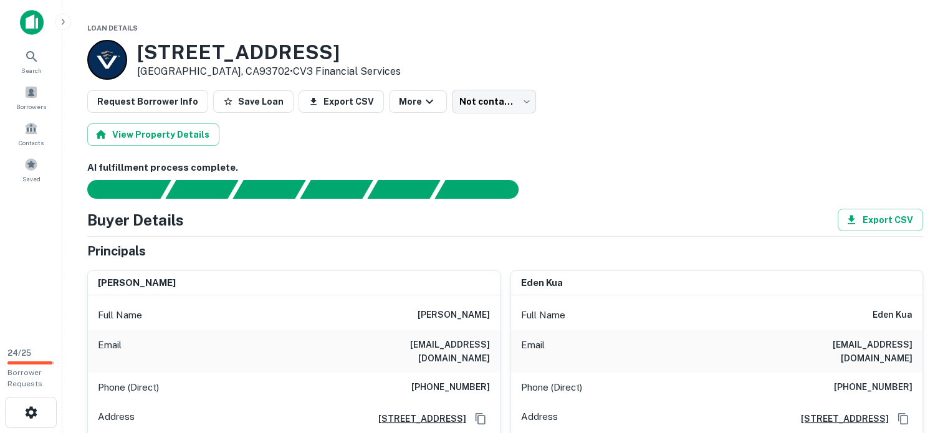
click at [417, 260] on div "[PERSON_NAME] Full Name [PERSON_NAME] Email [EMAIL_ADDRESS][DOMAIN_NAME] Phone …" at bounding box center [288, 365] width 423 height 210
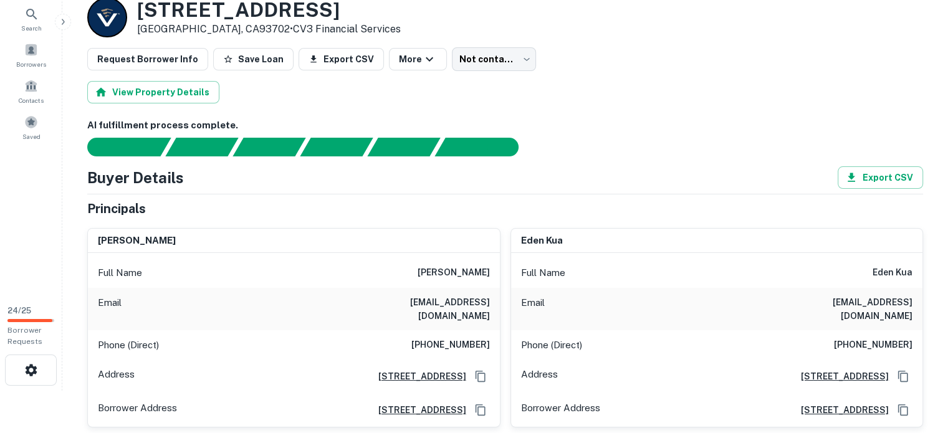
scroll to position [62, 0]
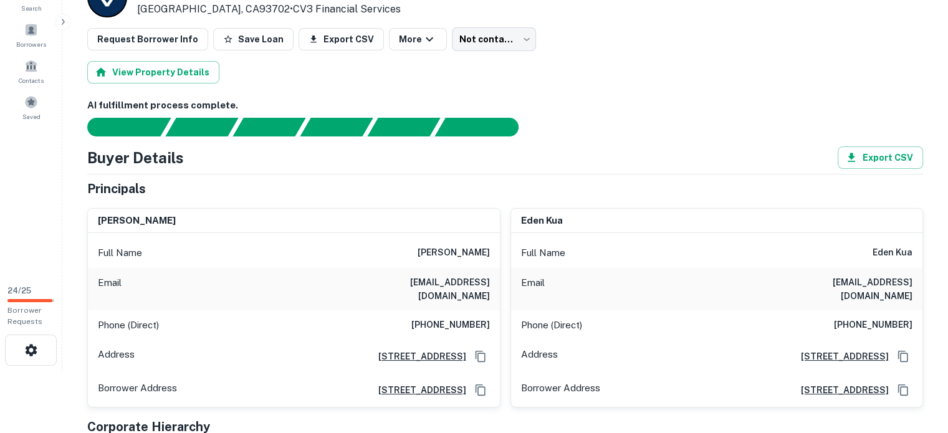
click at [420, 249] on div "Full Name [PERSON_NAME]" at bounding box center [294, 253] width 412 height 30
drag, startPoint x: 371, startPoint y: 280, endPoint x: 486, endPoint y: 280, distance: 114.6
click at [486, 280] on div "Email [EMAIL_ADDRESS][DOMAIN_NAME]" at bounding box center [294, 289] width 412 height 42
copy h6 "[EMAIL_ADDRESS][DOMAIN_NAME]"
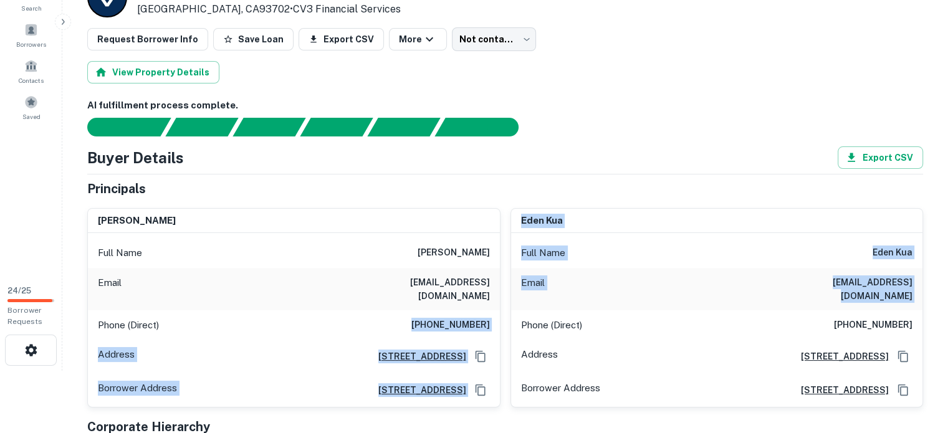
drag, startPoint x: 389, startPoint y: 311, endPoint x: 511, endPoint y: 306, distance: 122.2
click at [511, 306] on div "[PERSON_NAME] Full Name [PERSON_NAME] Email [EMAIL_ADDRESS][DOMAIN_NAME] Phone …" at bounding box center [499, 303] width 845 height 210
click at [423, 318] on h6 "[PHONE_NUMBER]" at bounding box center [450, 325] width 79 height 15
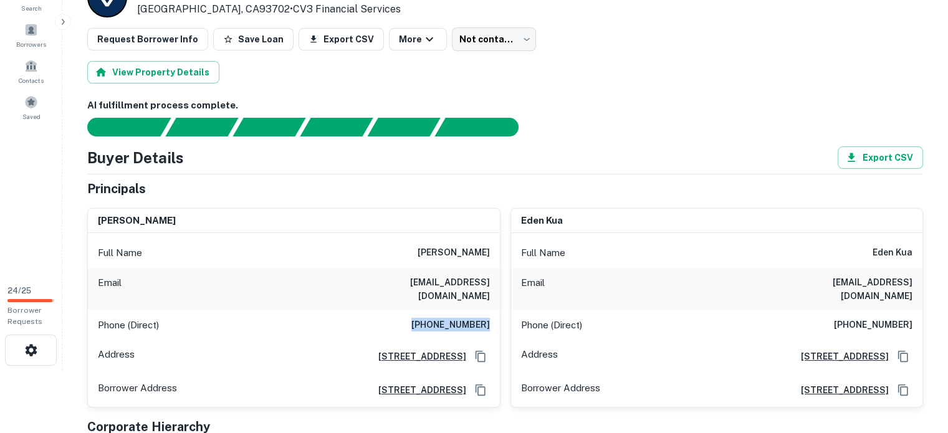
drag, startPoint x: 410, startPoint y: 311, endPoint x: 489, endPoint y: 307, distance: 79.2
click at [491, 310] on div "Phone (Direct) [PHONE_NUMBER]" at bounding box center [294, 325] width 412 height 30
copy h6 "[PHONE_NUMBER]"
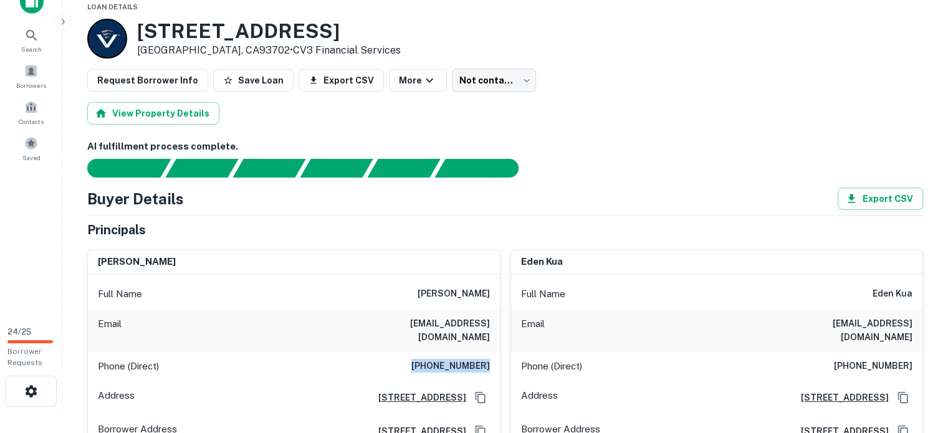
scroll to position [0, 0]
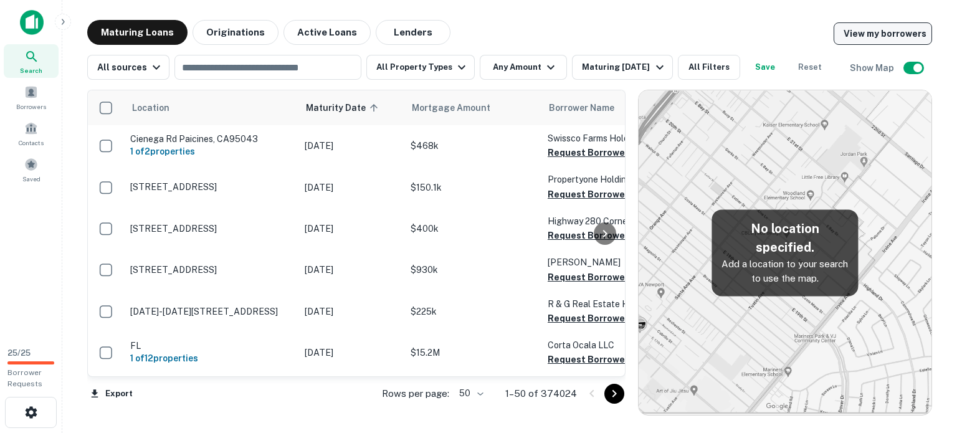
click at [867, 34] on link "View my borrowers" at bounding box center [883, 33] width 98 height 22
